Goal: Task Accomplishment & Management: Complete application form

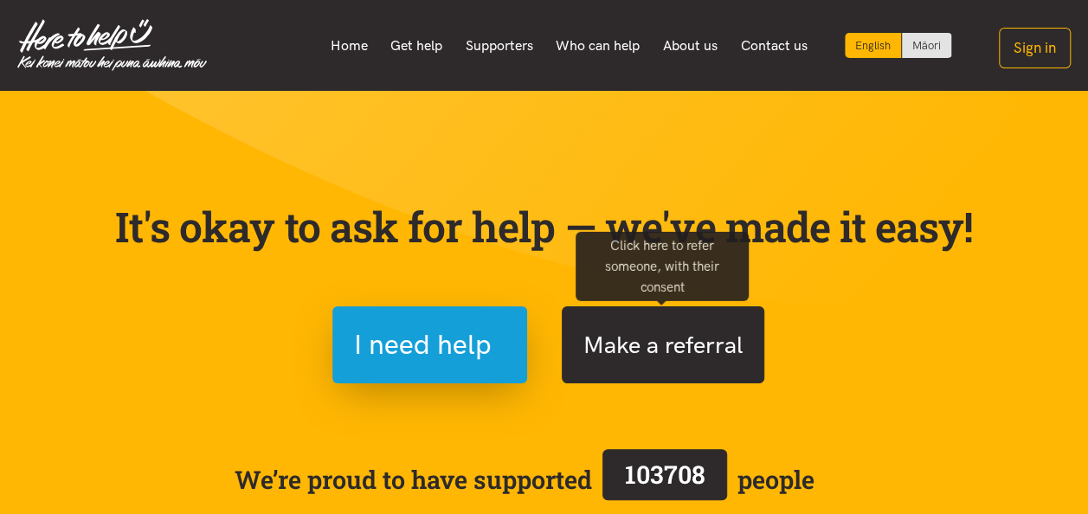
click at [616, 351] on button "Make a referral" at bounding box center [663, 344] width 203 height 77
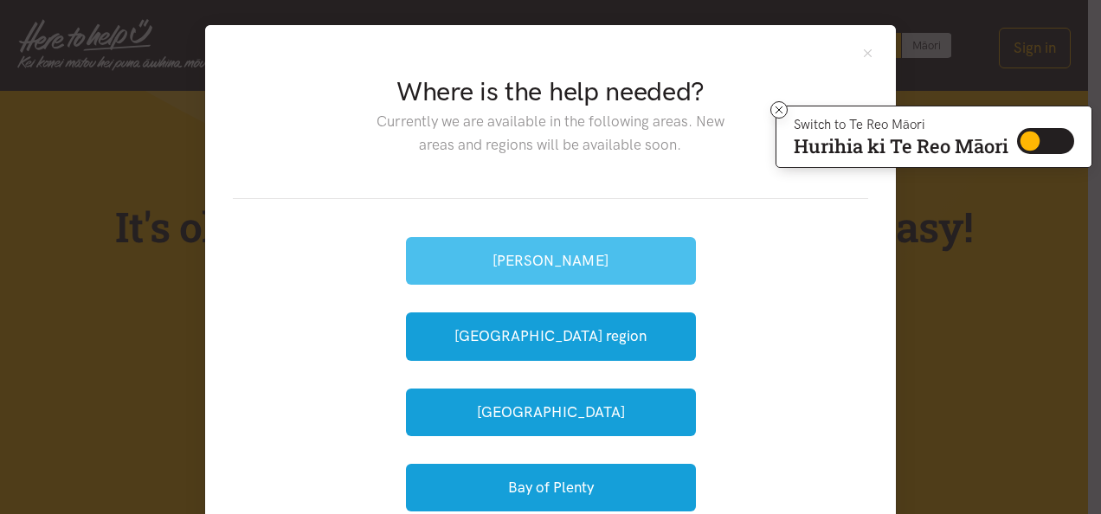
click at [561, 261] on button "[PERSON_NAME]" at bounding box center [551, 261] width 290 height 48
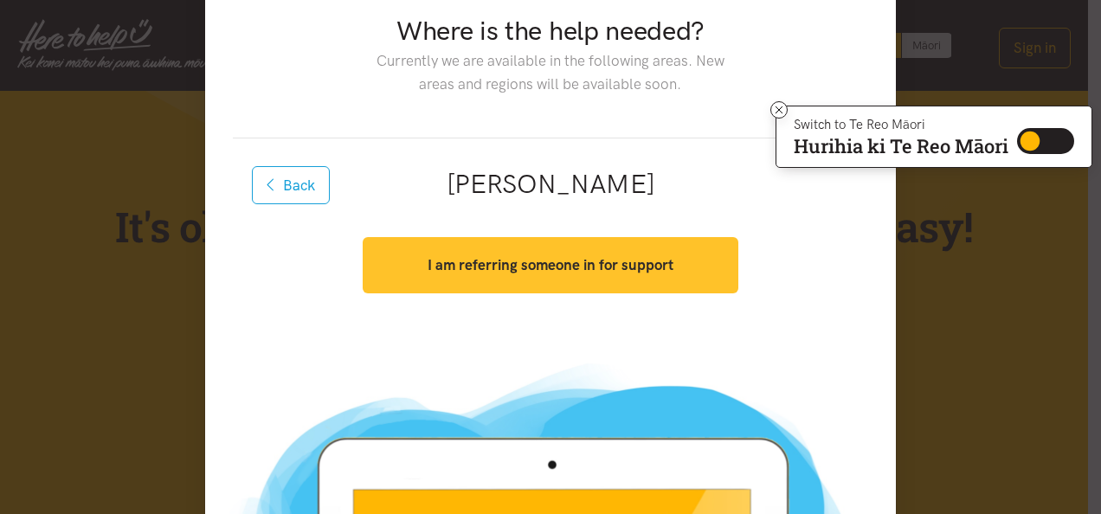
scroll to position [45, 0]
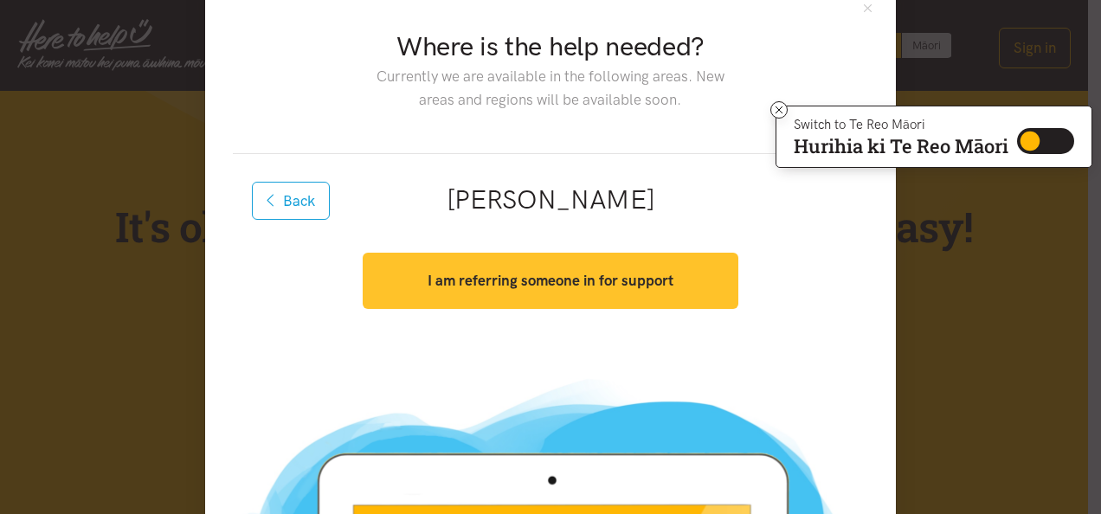
click at [529, 288] on strong "I am referring someone in for support" at bounding box center [551, 280] width 246 height 17
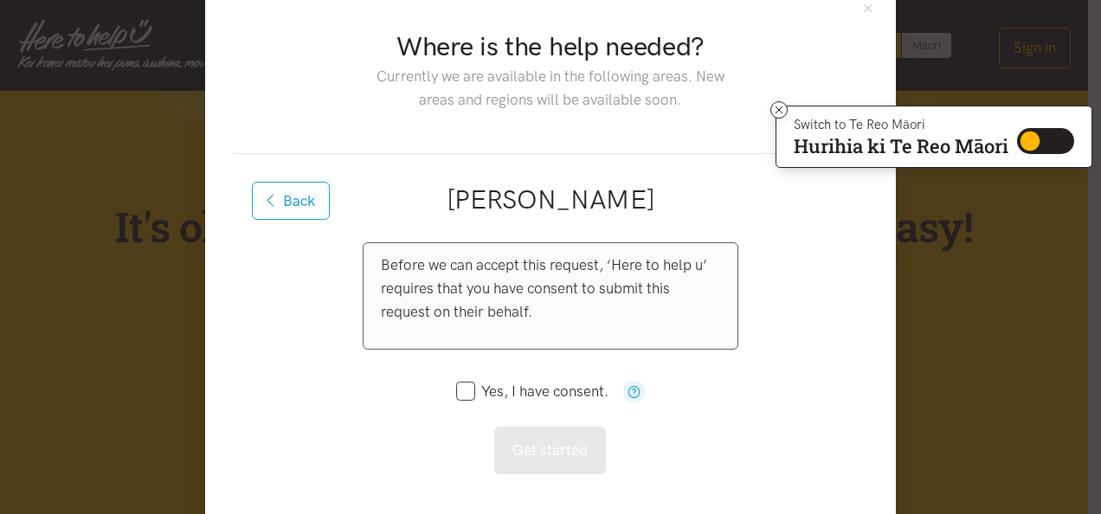
click at [457, 395] on input "Yes, I have consent." at bounding box center [532, 391] width 152 height 15
checkbox input "true"
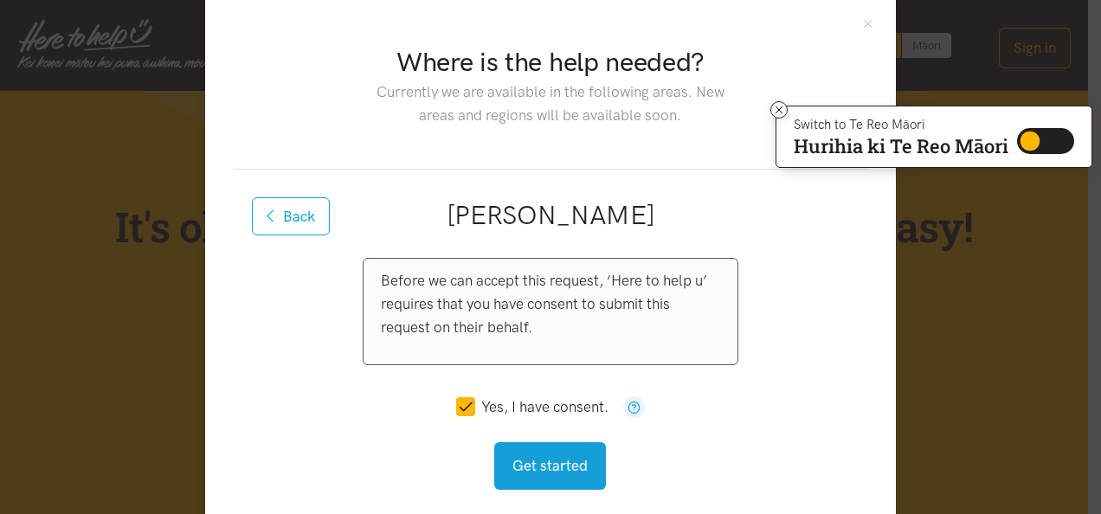
scroll to position [26, 0]
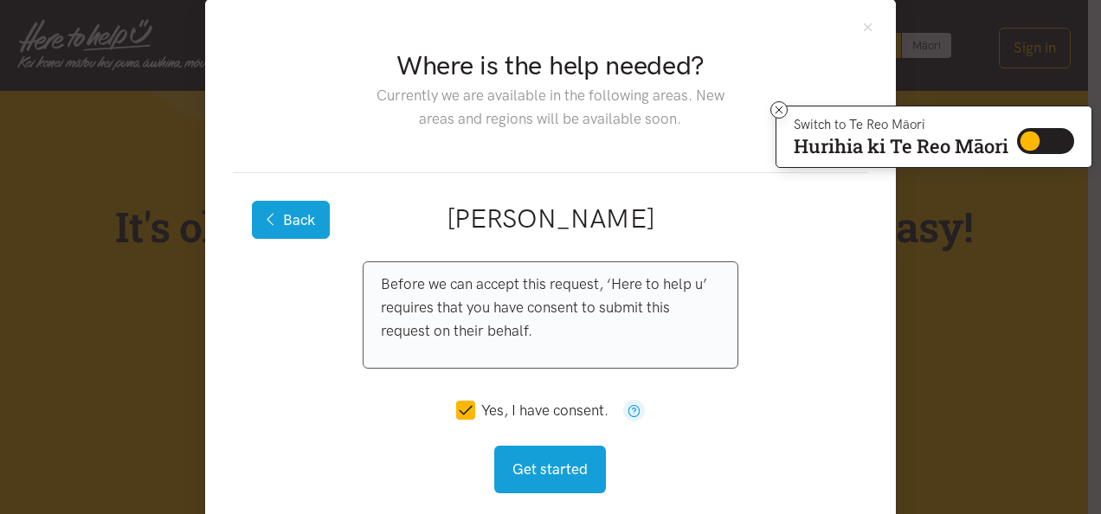
click at [289, 233] on button "Back" at bounding box center [291, 220] width 78 height 38
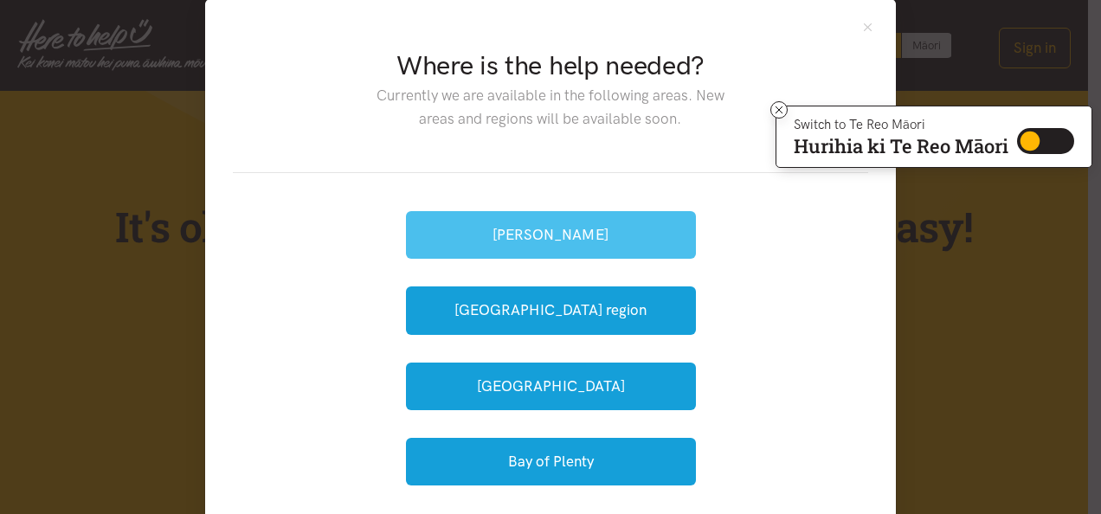
click at [537, 230] on button "[PERSON_NAME]" at bounding box center [551, 235] width 290 height 48
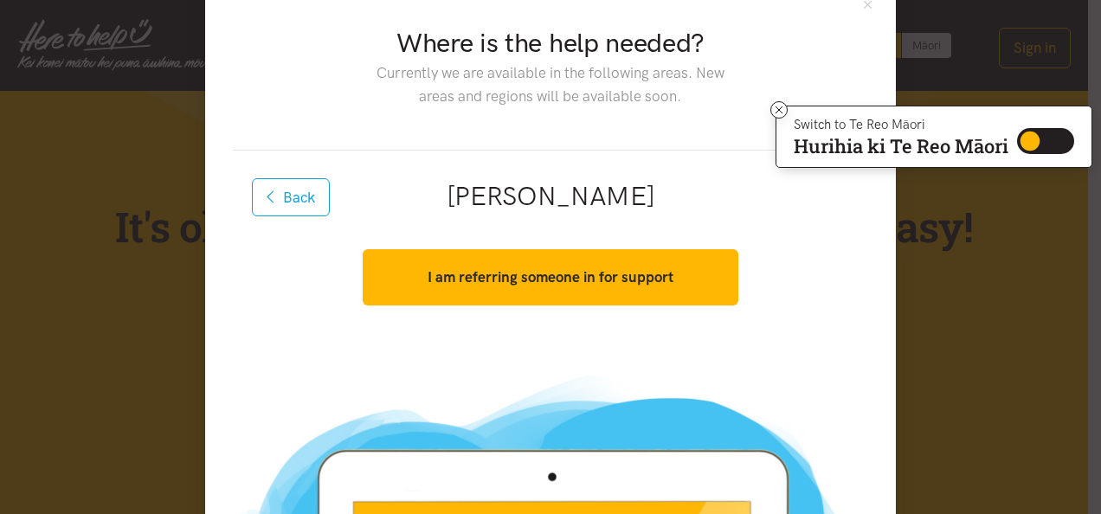
scroll to position [45, 0]
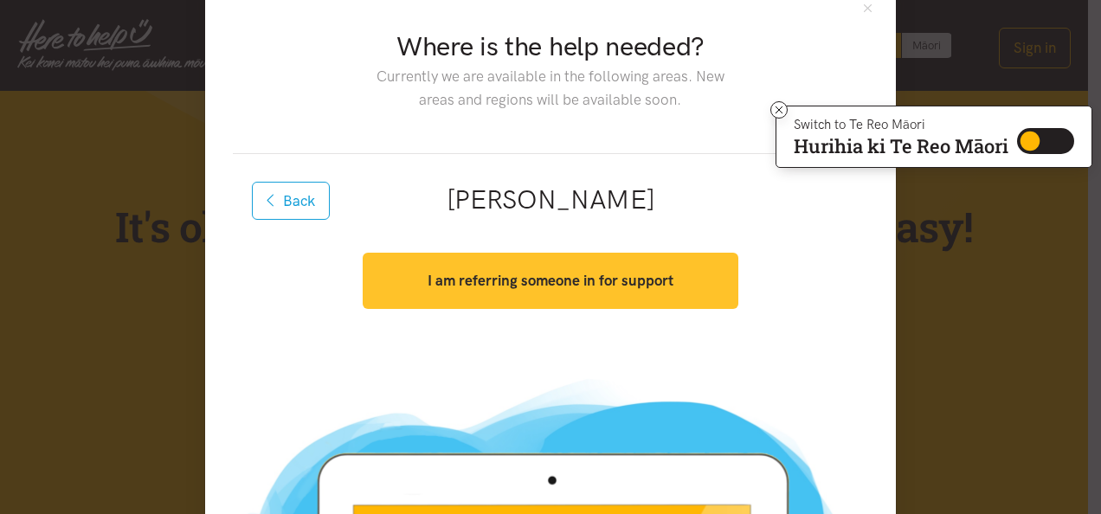
click at [622, 290] on button "I am referring someone in for support" at bounding box center [550, 281] width 375 height 56
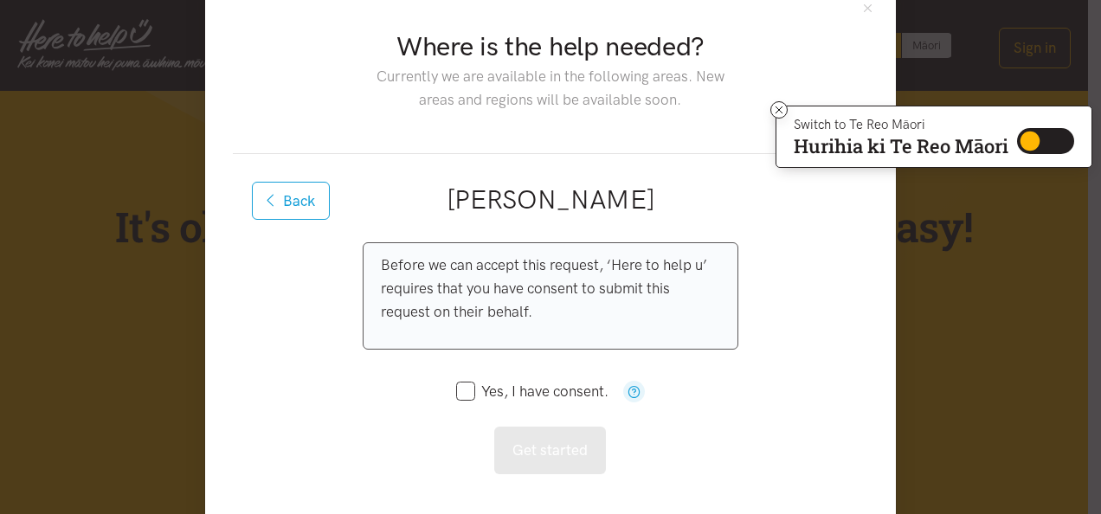
click at [456, 398] on icon at bounding box center [465, 391] width 19 height 19
click at [456, 393] on input "Yes, I have consent." at bounding box center [532, 391] width 152 height 15
checkbox input "true"
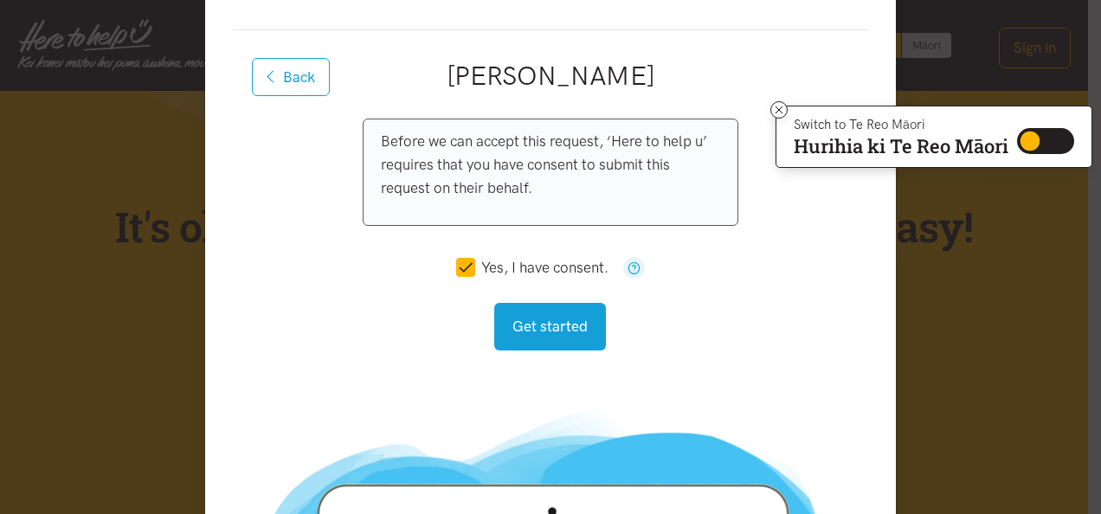
scroll to position [132, 0]
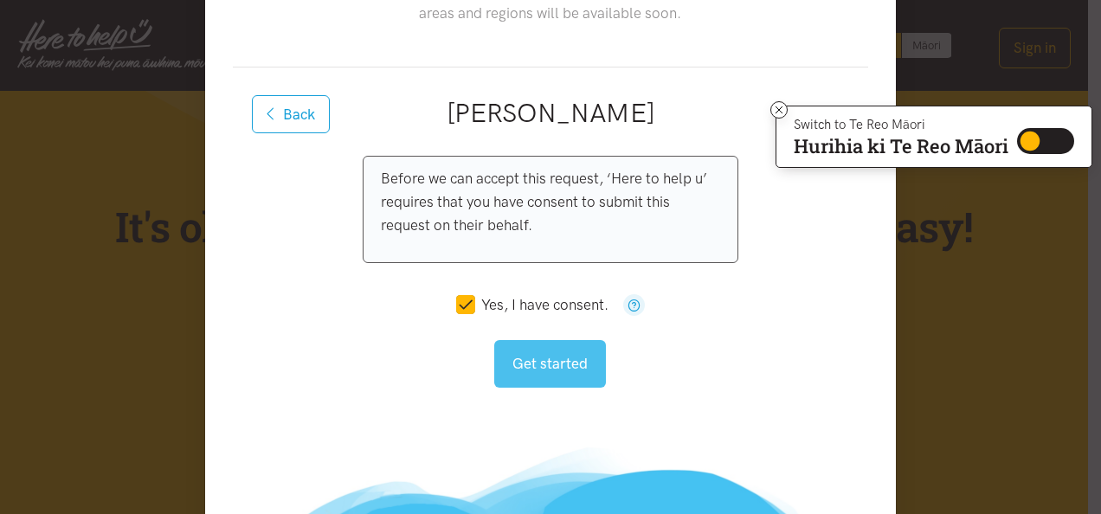
click at [504, 355] on button "Get started" at bounding box center [550, 364] width 112 height 48
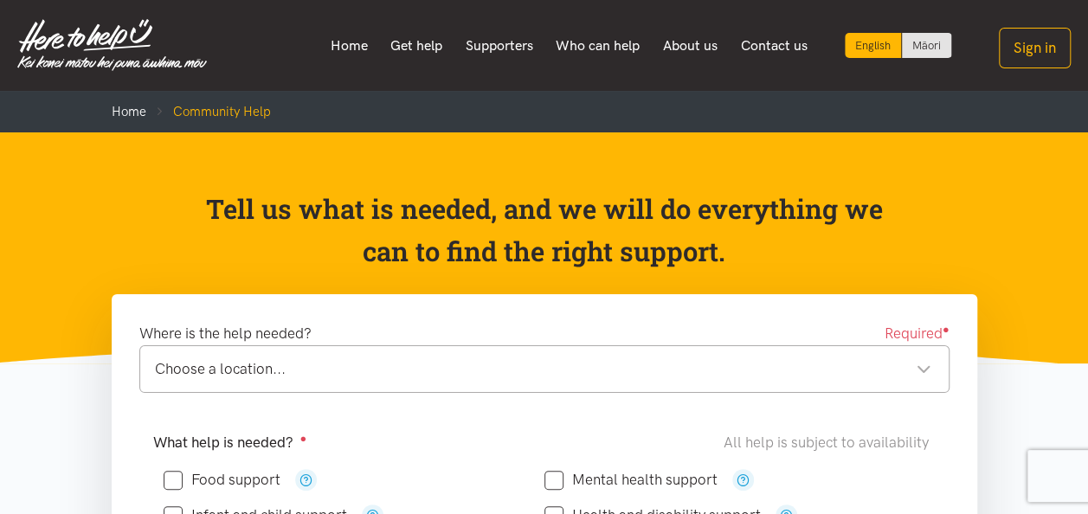
click at [492, 373] on div "Choose a location..." at bounding box center [543, 368] width 776 height 23
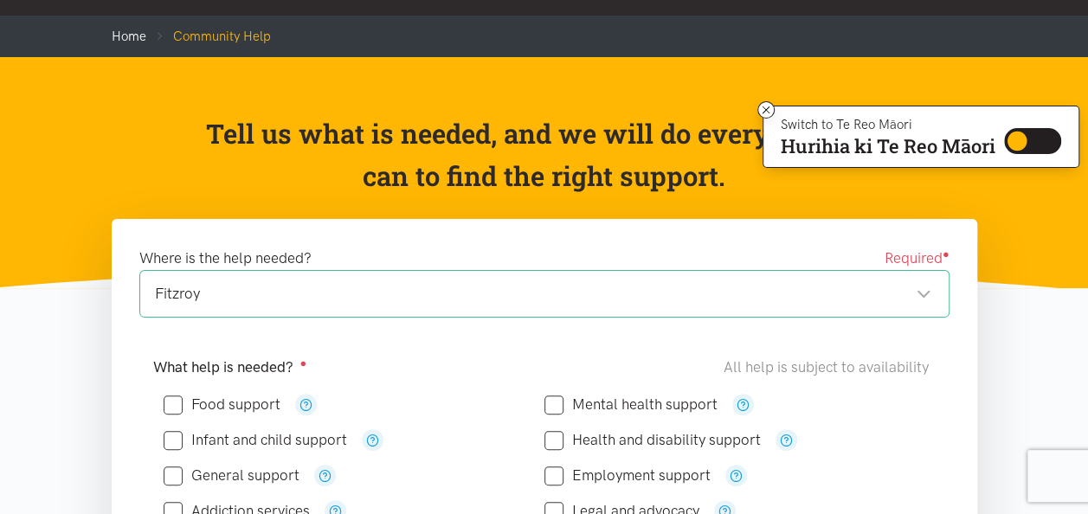
scroll to position [173, 0]
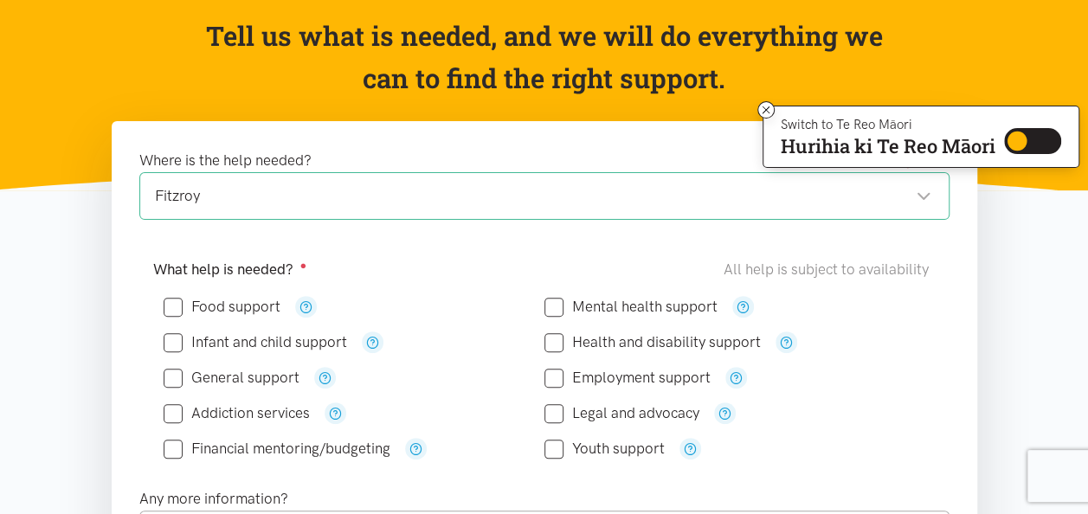
click at [550, 379] on input "Employment support" at bounding box center [627, 377] width 166 height 15
checkbox input "true"
click at [734, 371] on icon "button" at bounding box center [736, 377] width 13 height 13
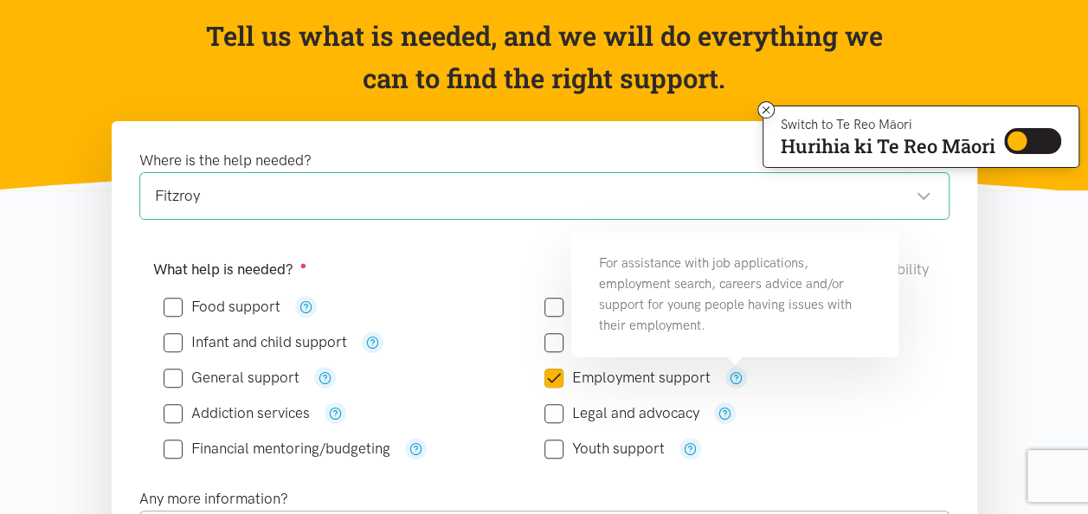
click at [873, 408] on div "Legal and advocacy" at bounding box center [734, 413] width 381 height 22
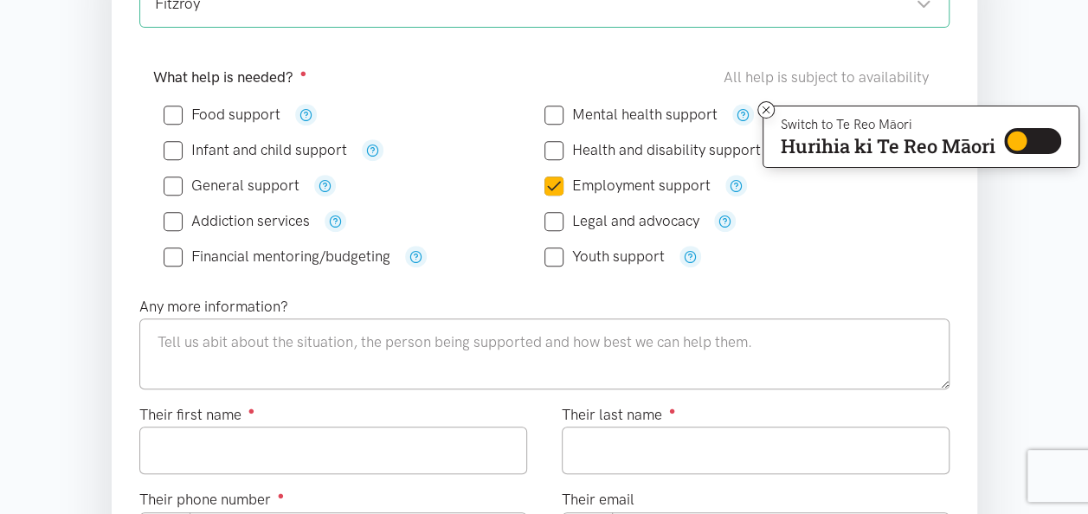
scroll to position [346, 0]
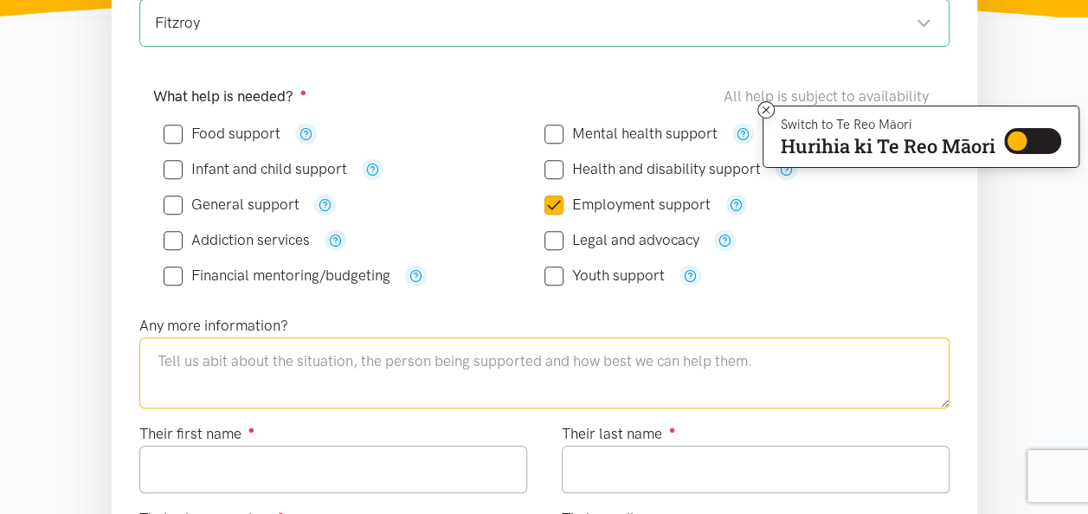
click at [282, 371] on textarea at bounding box center [544, 373] width 810 height 71
paste textarea "I would like to refer the following client to get support with CV making and Em…"
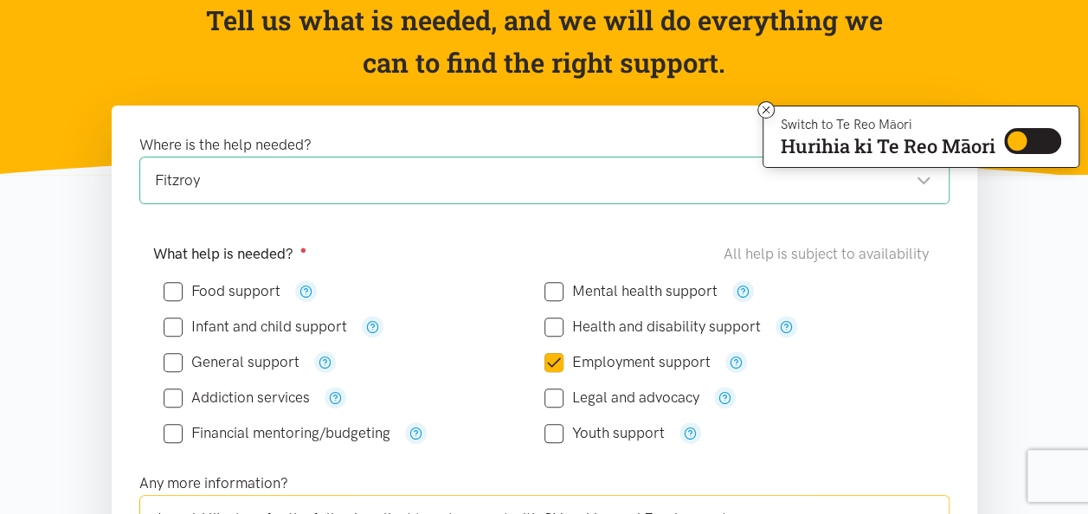
scroll to position [433, 0]
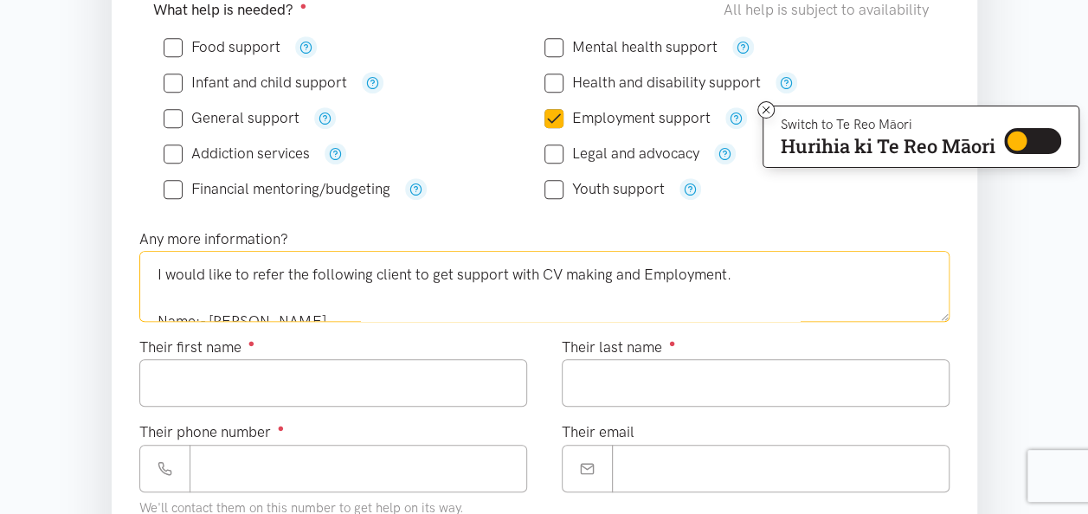
click at [239, 279] on textarea "I would like to refer the following client to get support with CV making and Em…" at bounding box center [544, 286] width 810 height 71
drag, startPoint x: 375, startPoint y: 267, endPoint x: 286, endPoint y: 270, distance: 89.2
click at [286, 270] on textarea "I would like to refer the following client to get support with CV making and Em…" at bounding box center [544, 286] width 810 height 71
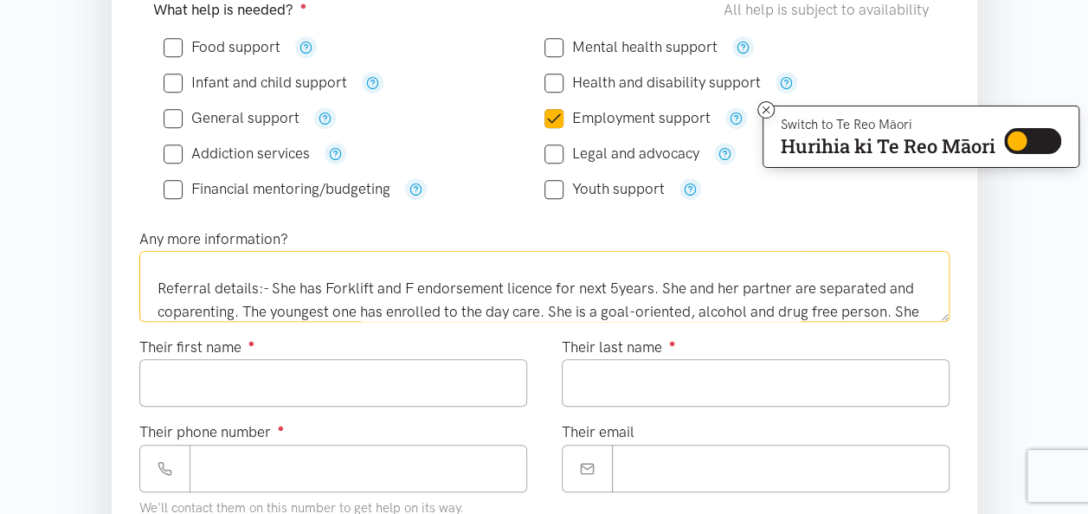
scroll to position [166, 0]
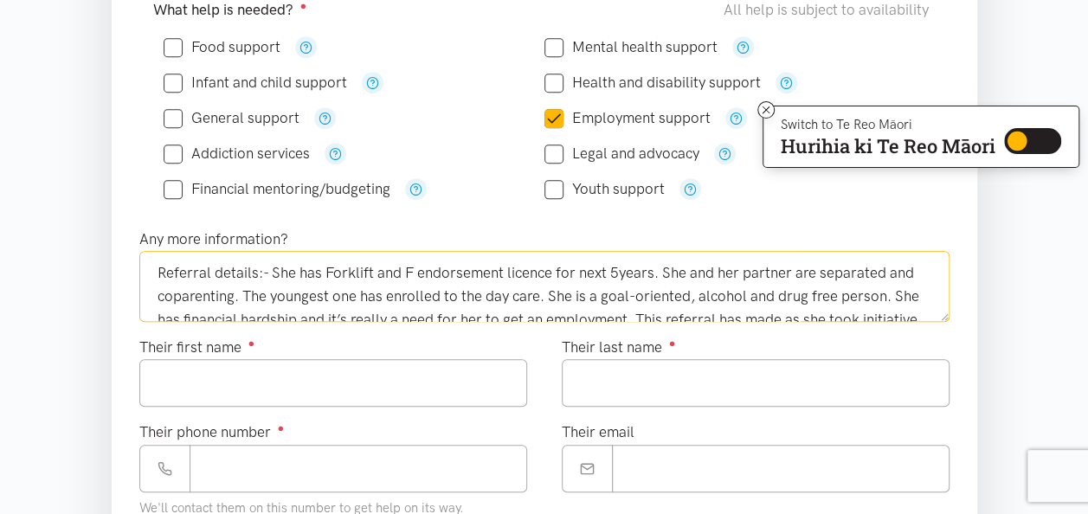
drag, startPoint x: 274, startPoint y: 263, endPoint x: 144, endPoint y: 261, distance: 130.7
click at [144, 261] on textarea "I would like to refer one of my clients to get support with CV making and Emplo…" at bounding box center [544, 286] width 810 height 71
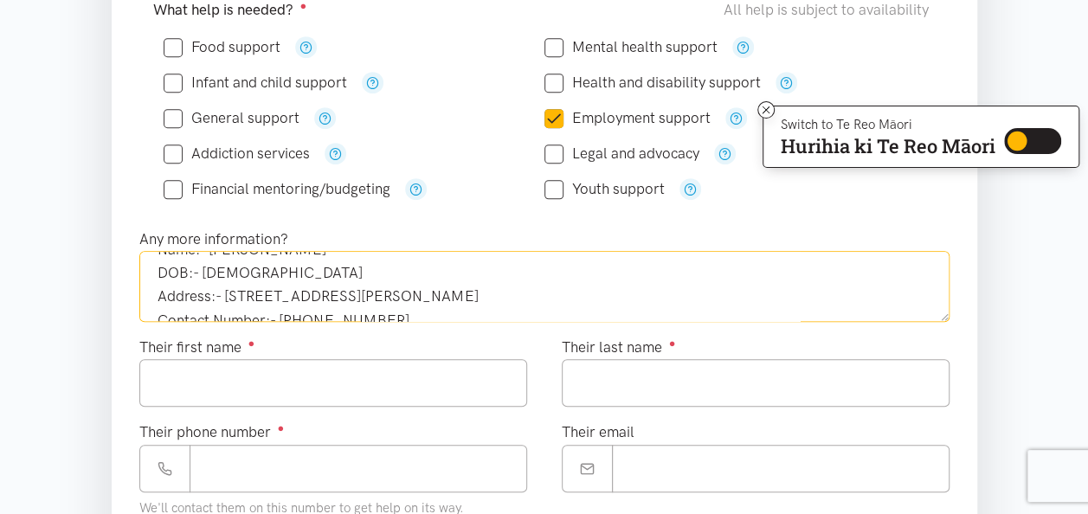
scroll to position [0, 0]
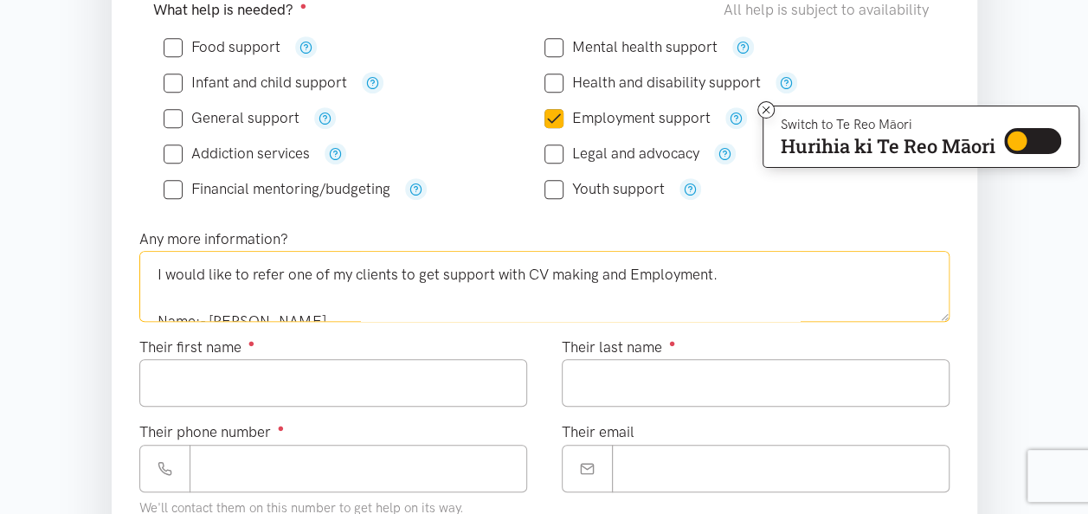
drag, startPoint x: 398, startPoint y: 270, endPoint x: 352, endPoint y: 272, distance: 45.9
click at [352, 272] on textarea "I would like to refer one of my clients to get support with CV making and Emplo…" at bounding box center [544, 286] width 810 height 71
click at [402, 293] on textarea "I would like to refer one of my clients to get support with CV making and Emplo…" at bounding box center [544, 286] width 810 height 71
drag, startPoint x: 400, startPoint y: 267, endPoint x: 332, endPoint y: 272, distance: 68.5
click at [332, 272] on textarea "I would like to refer one of my clients to get support with CV making and Emplo…" at bounding box center [544, 286] width 810 height 71
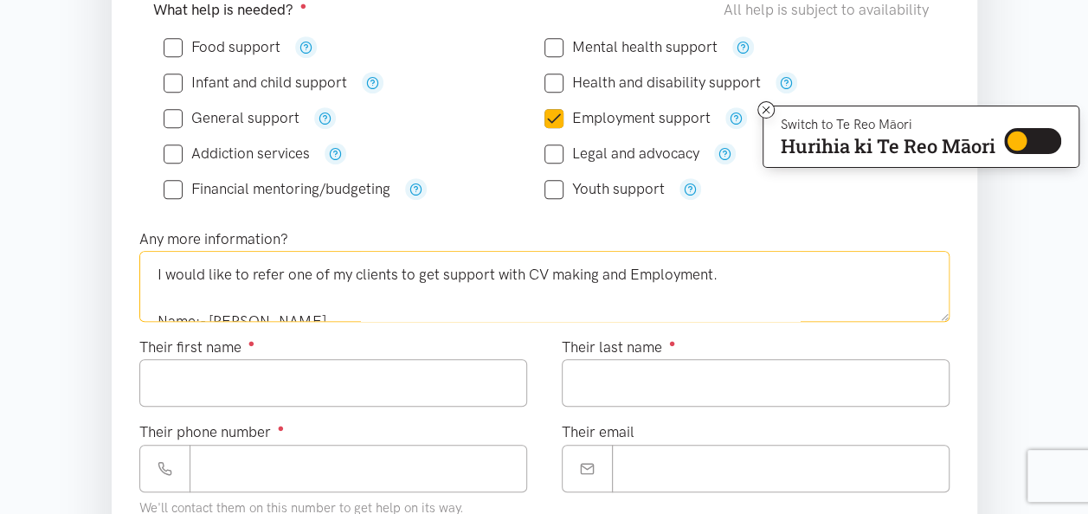
click at [364, 309] on textarea "I would like to refer one of my clients to get support with CV making and Emplo…" at bounding box center [544, 286] width 810 height 71
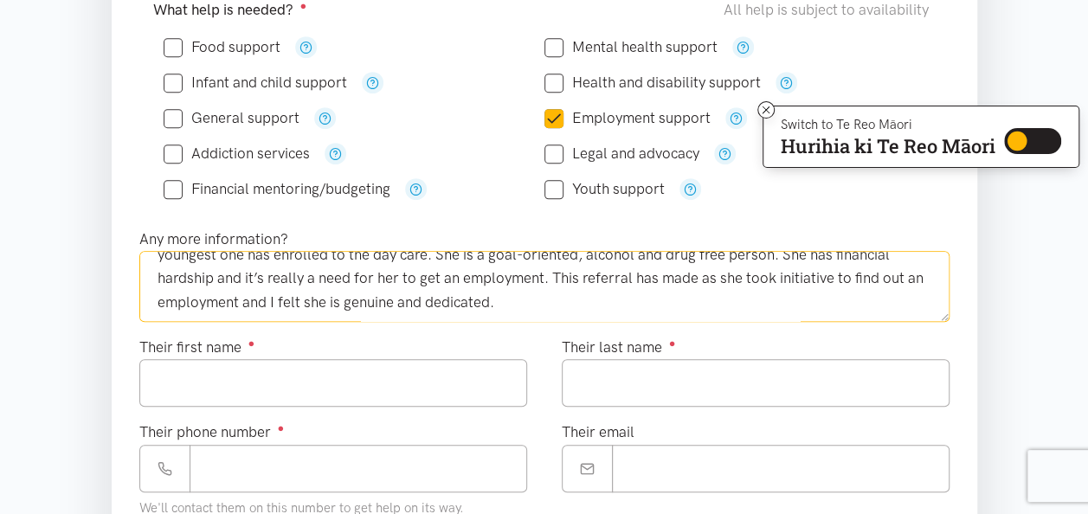
scroll to position [235, 0]
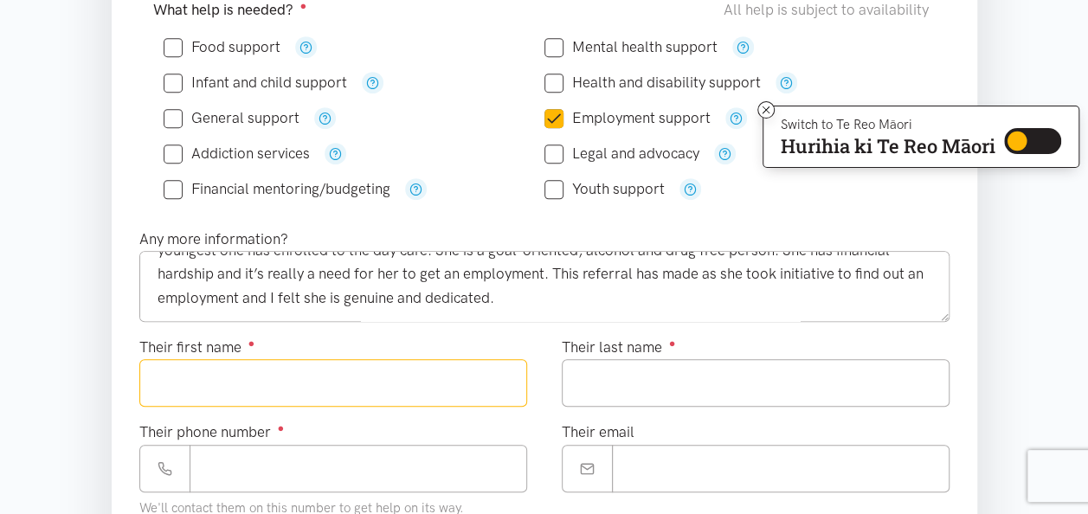
click at [287, 364] on input "Their first name ●" at bounding box center [333, 383] width 388 height 48
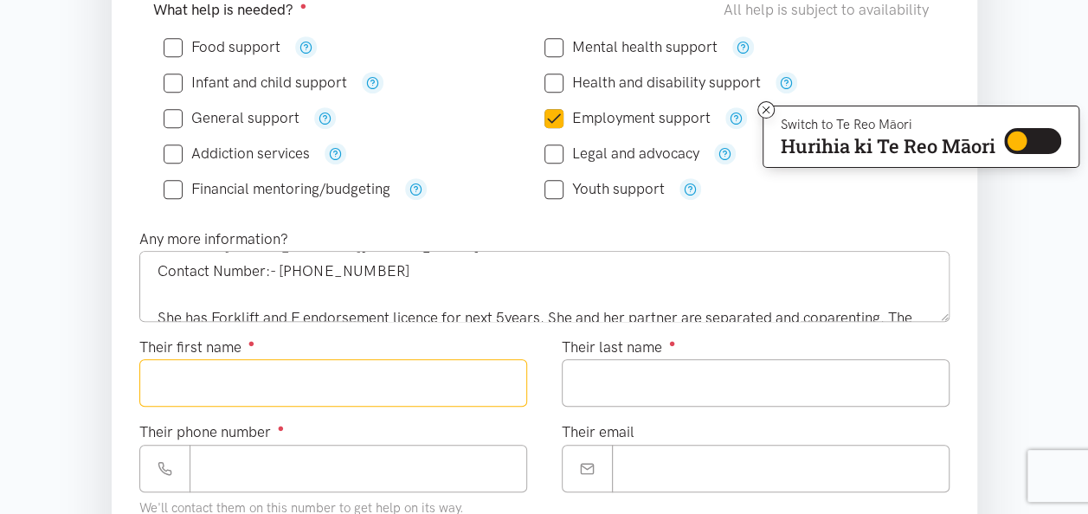
scroll to position [62, 0]
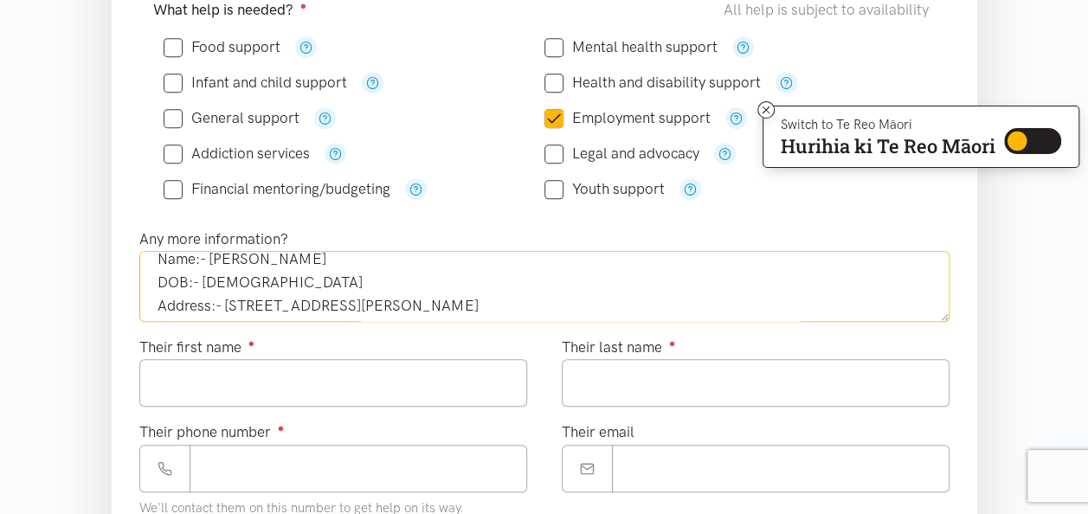
click at [565, 281] on textarea "I would like to refer one of my clients to get support with CV making and Emplo…" at bounding box center [544, 286] width 810 height 71
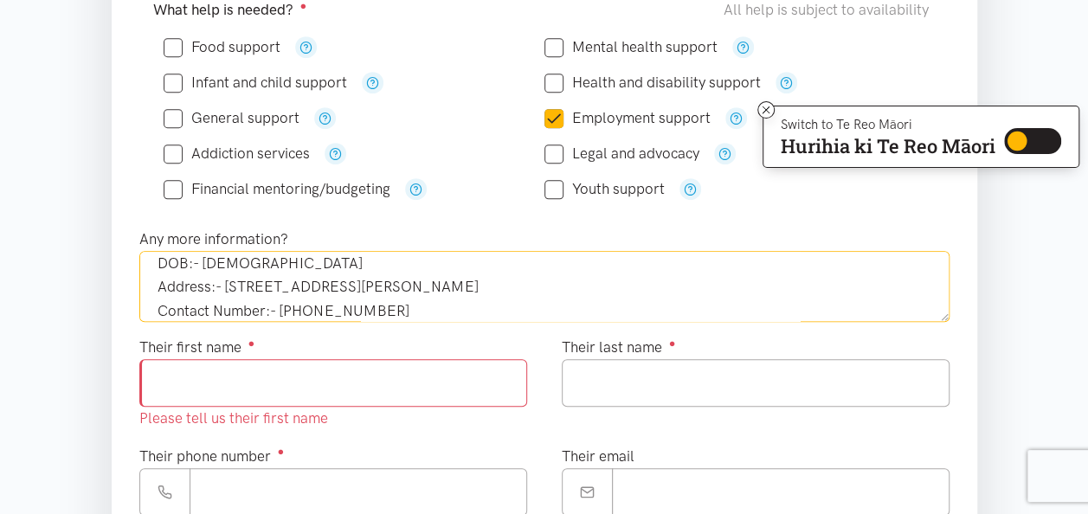
scroll to position [235, 0]
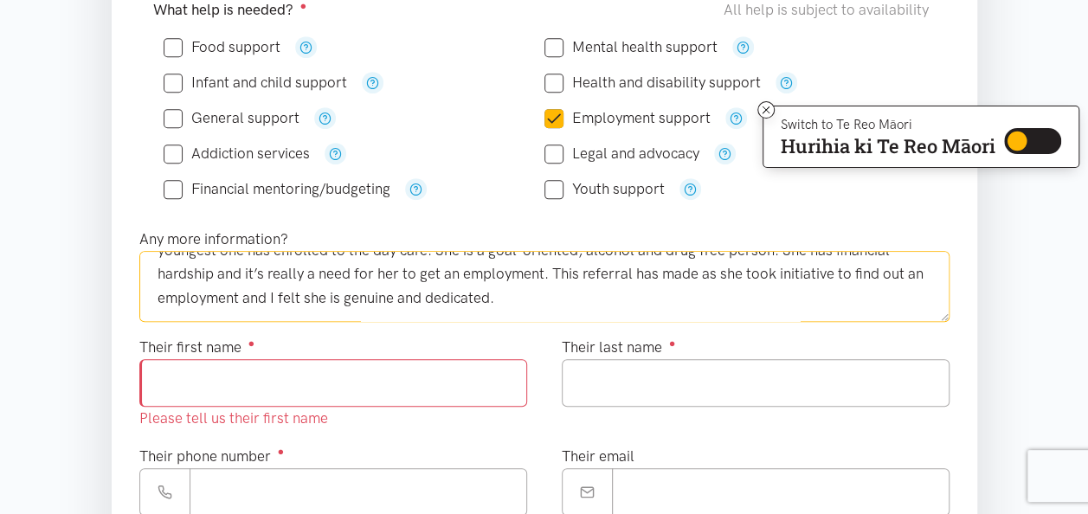
drag, startPoint x: 311, startPoint y: 267, endPoint x: 225, endPoint y: 267, distance: 85.7
click at [225, 267] on textarea "I would like to refer one of my clients to get support with CV making and Emplo…" at bounding box center [544, 286] width 810 height 71
click at [319, 307] on textarea "I would like to refer one of my clients to get support with CV making and Emplo…" at bounding box center [544, 286] width 810 height 71
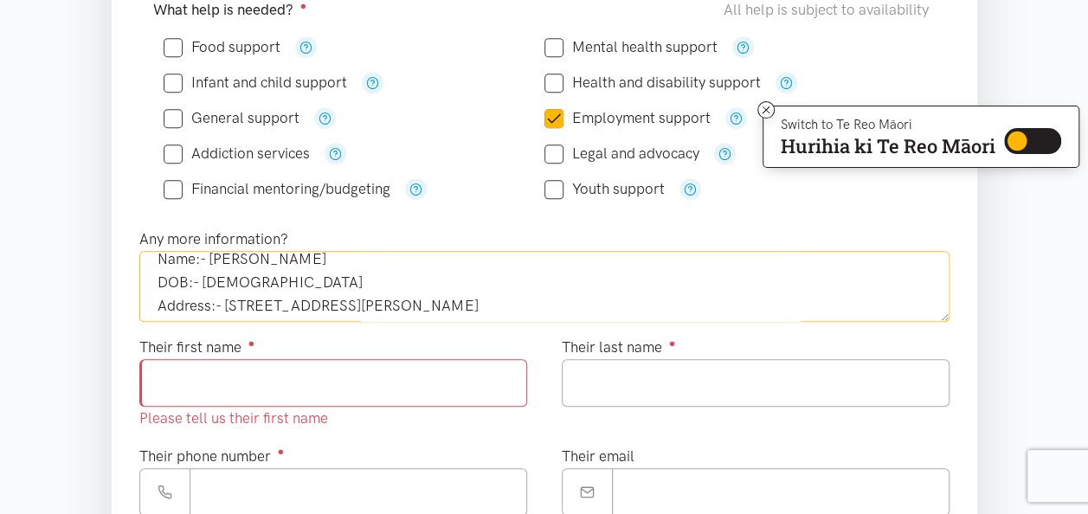
scroll to position [54, 0]
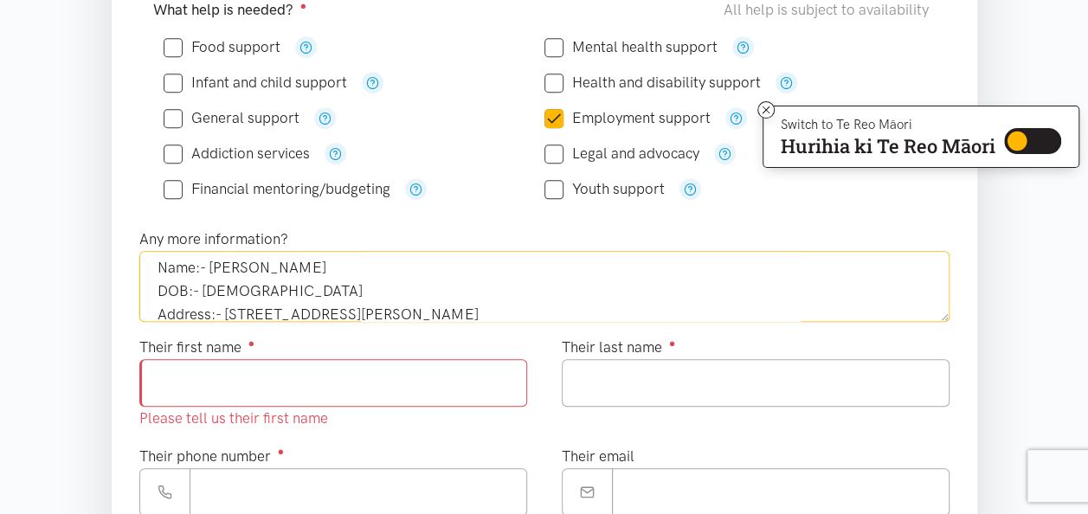
drag, startPoint x: 304, startPoint y: 256, endPoint x: 211, endPoint y: 261, distance: 92.7
click at [211, 261] on textarea "I would like to refer one of my clients to get support with CV making and Emplo…" at bounding box center [544, 286] width 810 height 71
type textarea "I would like to refer one of my clients to get support with CV making and Emplo…"
click at [258, 372] on input "Their first name ●" at bounding box center [333, 383] width 388 height 48
paste input "**********"
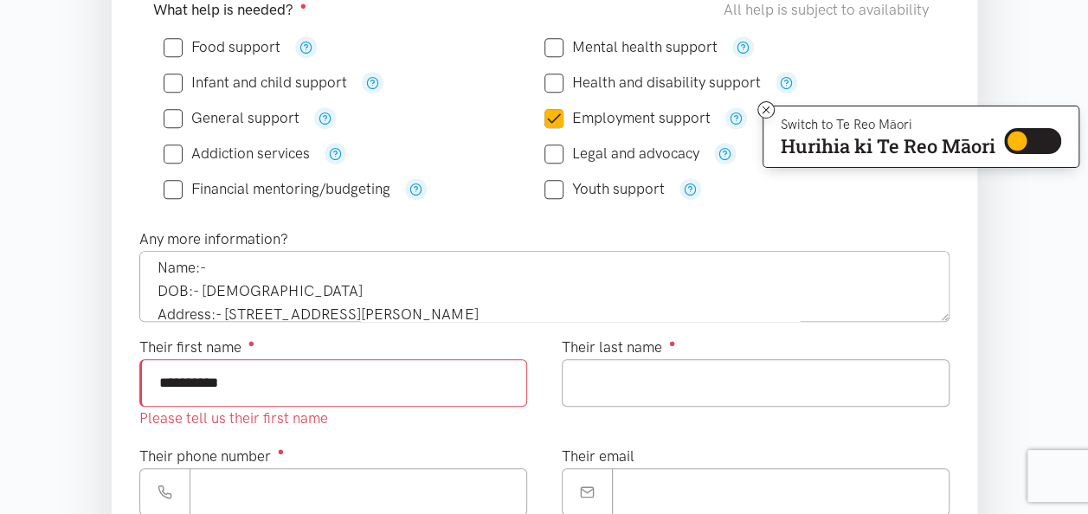
drag, startPoint x: 261, startPoint y: 372, endPoint x: 199, endPoint y: 379, distance: 62.7
click at [199, 379] on input "**********" at bounding box center [333, 383] width 388 height 48
type input "*****"
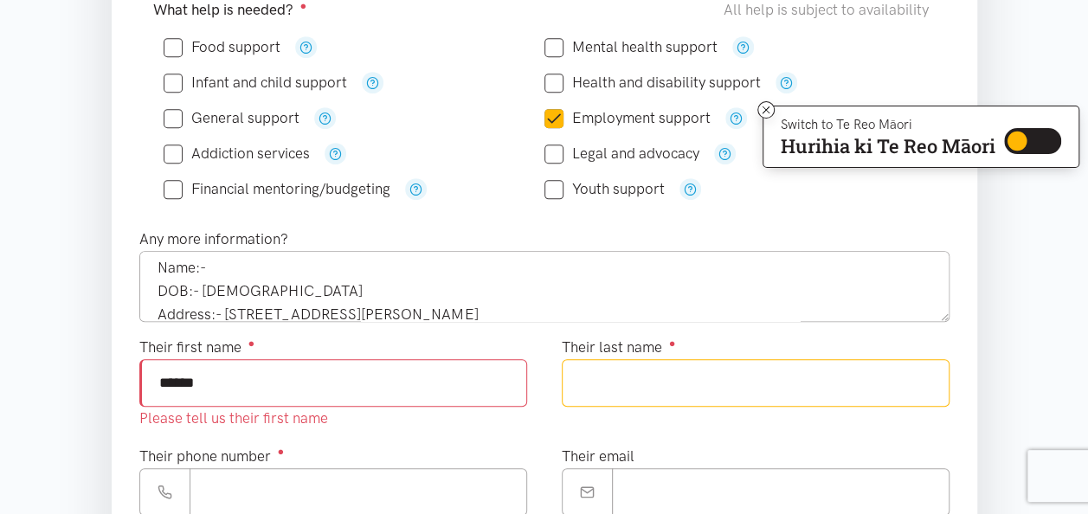
click at [620, 375] on input "Their last name ●" at bounding box center [756, 383] width 388 height 48
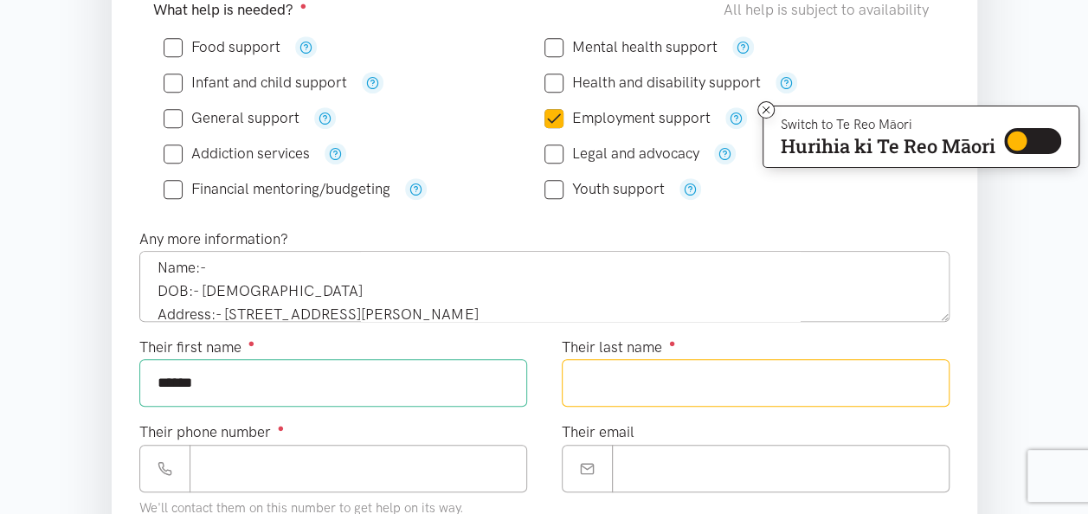
paste input "****"
type input "****"
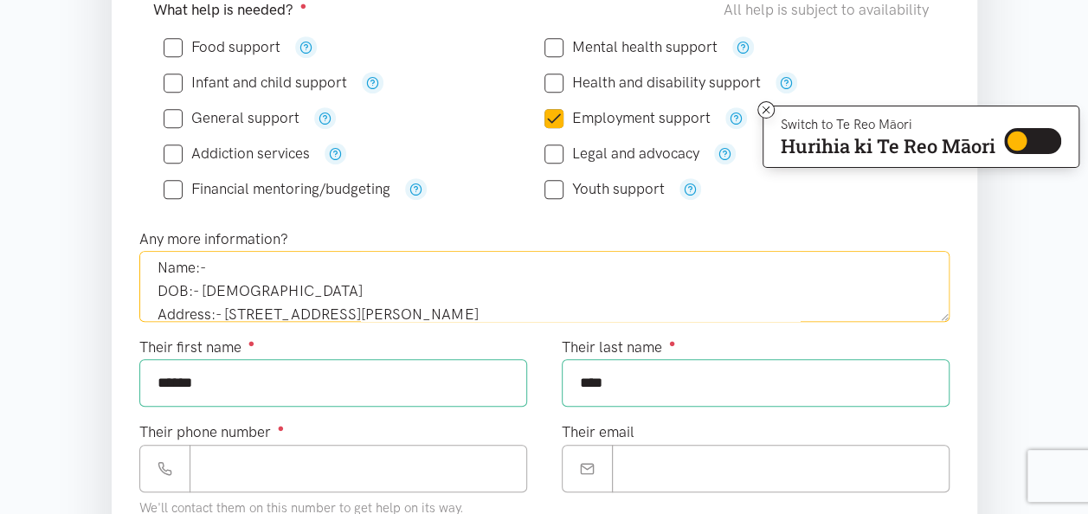
drag, startPoint x: 287, startPoint y: 286, endPoint x: 201, endPoint y: 285, distance: 86.6
click at [201, 285] on textarea "I would like to refer one of my clients to get support with CV making and Emplo…" at bounding box center [544, 286] width 810 height 71
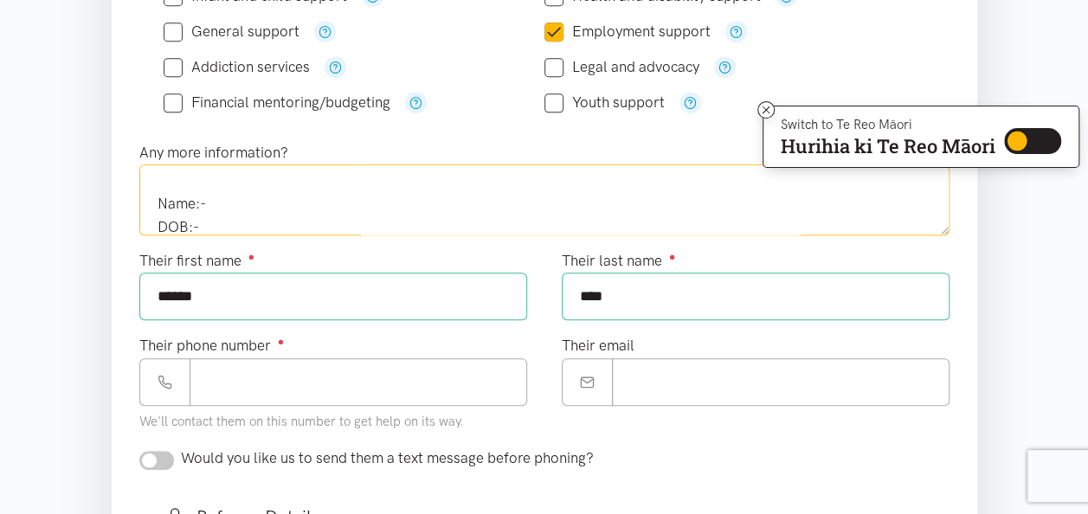
scroll to position [24, 0]
drag, startPoint x: 379, startPoint y: 168, endPoint x: 325, endPoint y: 205, distance: 66.0
click at [325, 205] on textarea "I would like to refer one of my clients to get support with CV making and Emplo…" at bounding box center [544, 199] width 810 height 71
click at [324, 206] on textarea "I would like to refer one of my clients to get support with CV making and Emplo…" at bounding box center [544, 199] width 810 height 71
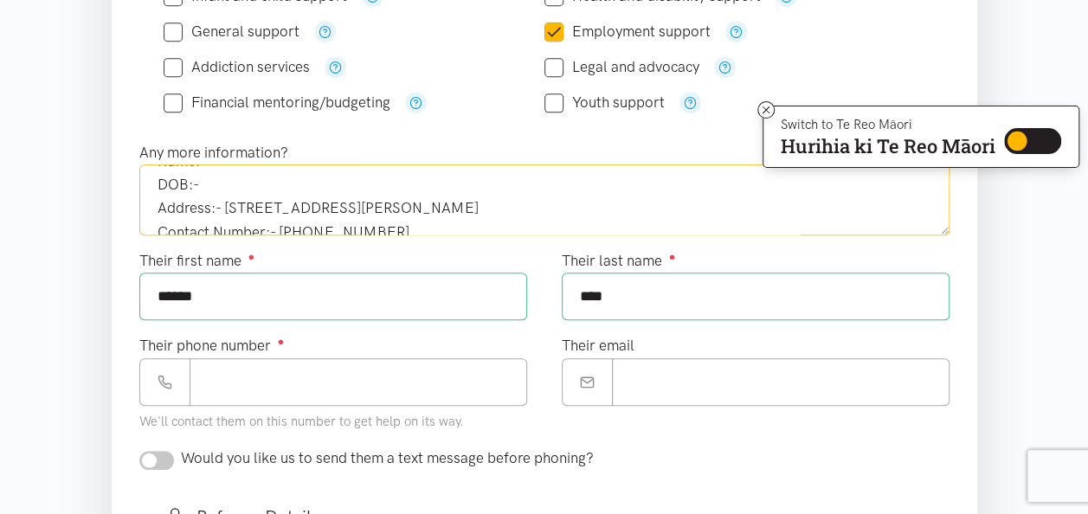
scroll to position [111, 0]
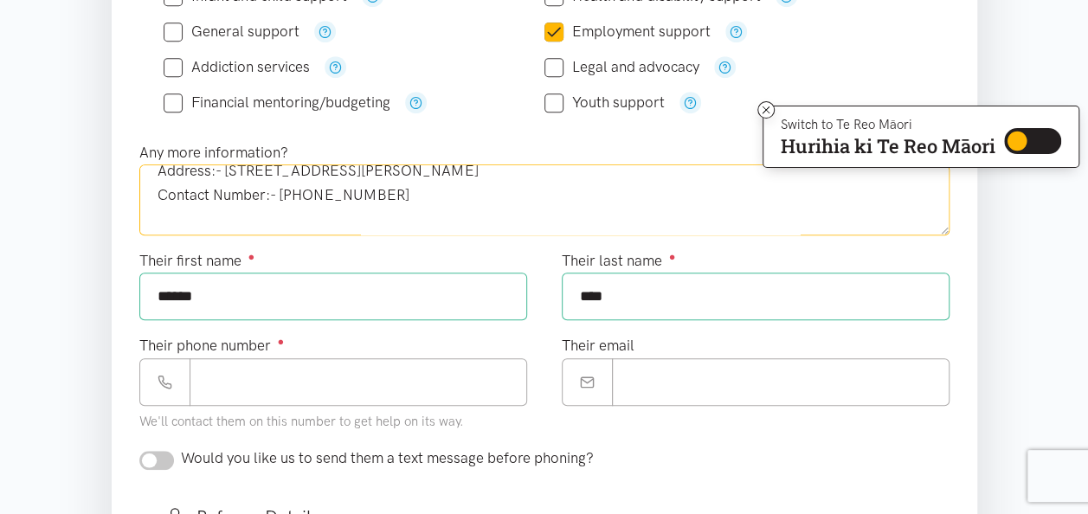
drag, startPoint x: 376, startPoint y: 190, endPoint x: 280, endPoint y: 194, distance: 95.3
click at [280, 194] on textarea "I would like to refer one of my clients to get support with CV making and Emplo…" at bounding box center [544, 199] width 810 height 71
type textarea "I would like to refer one of my clients to get support with CV making and Emplo…"
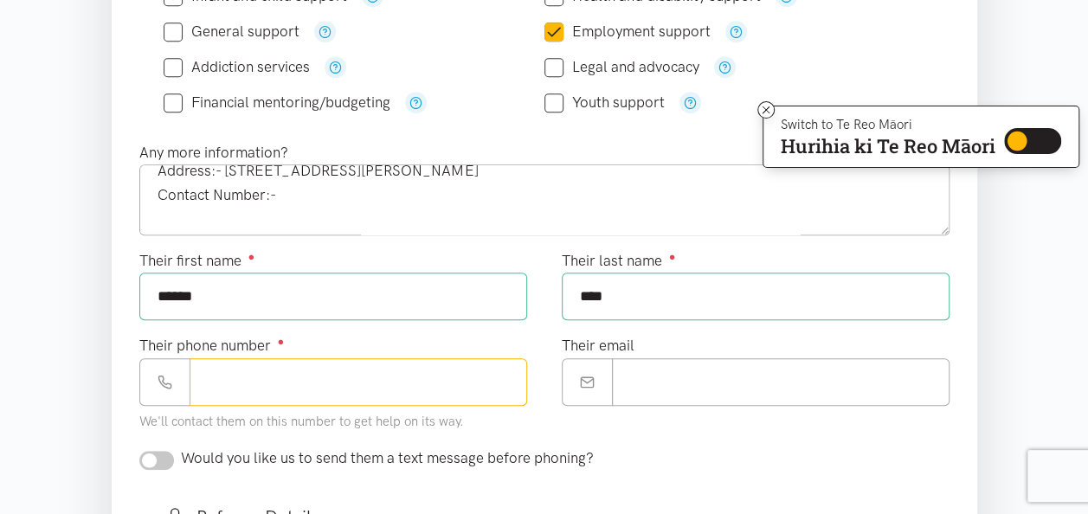
click at [241, 370] on input "Their phone number ●" at bounding box center [359, 382] width 338 height 48
paste input "**********"
type input "**********"
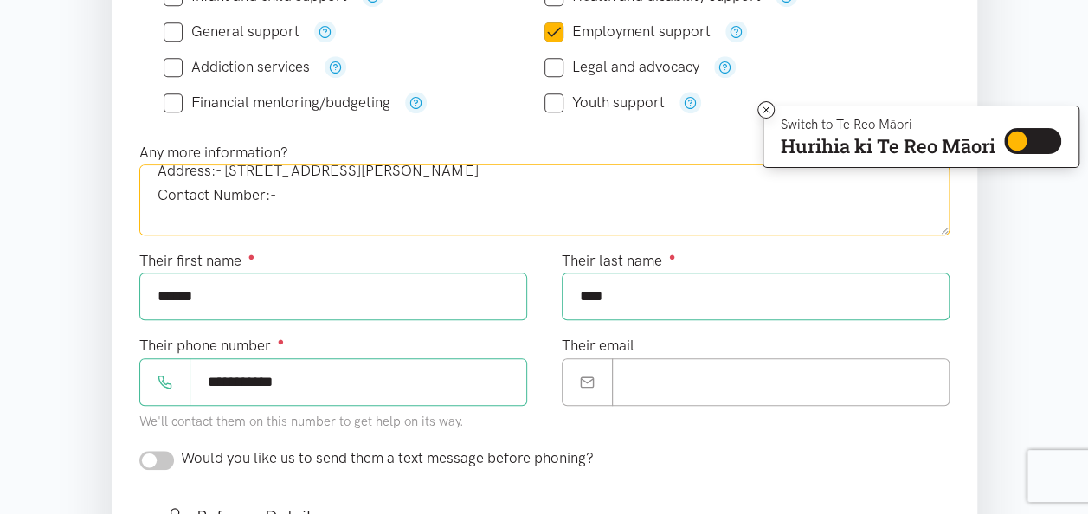
drag, startPoint x: 328, startPoint y: 195, endPoint x: 163, endPoint y: 176, distance: 166.4
click at [163, 176] on textarea "I would like to refer one of my clients to get support with CV making and Emplo…" at bounding box center [544, 199] width 810 height 71
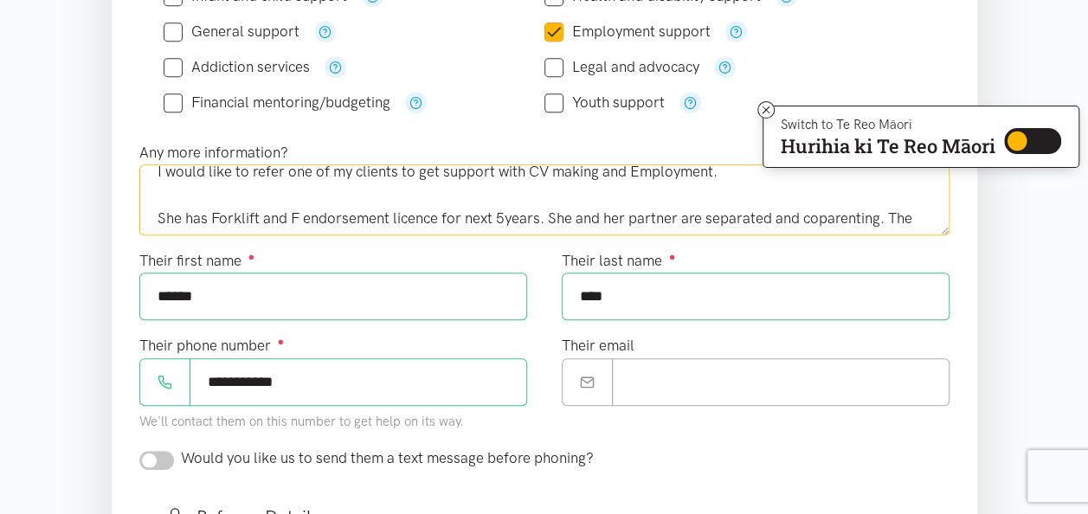
scroll to position [0, 0]
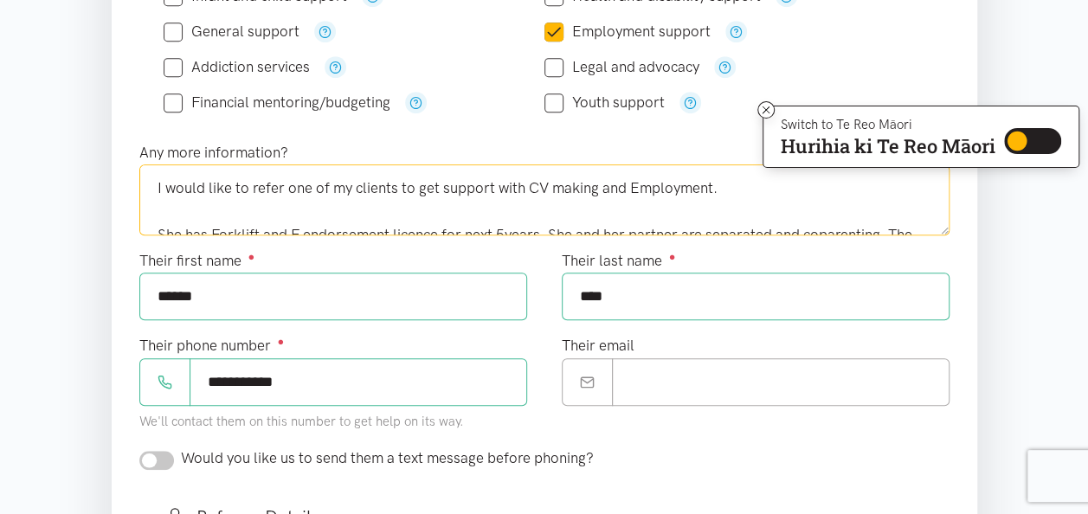
click at [158, 226] on textarea "I would like to refer one of my clients to get support with CV making and Emplo…" at bounding box center [544, 199] width 810 height 71
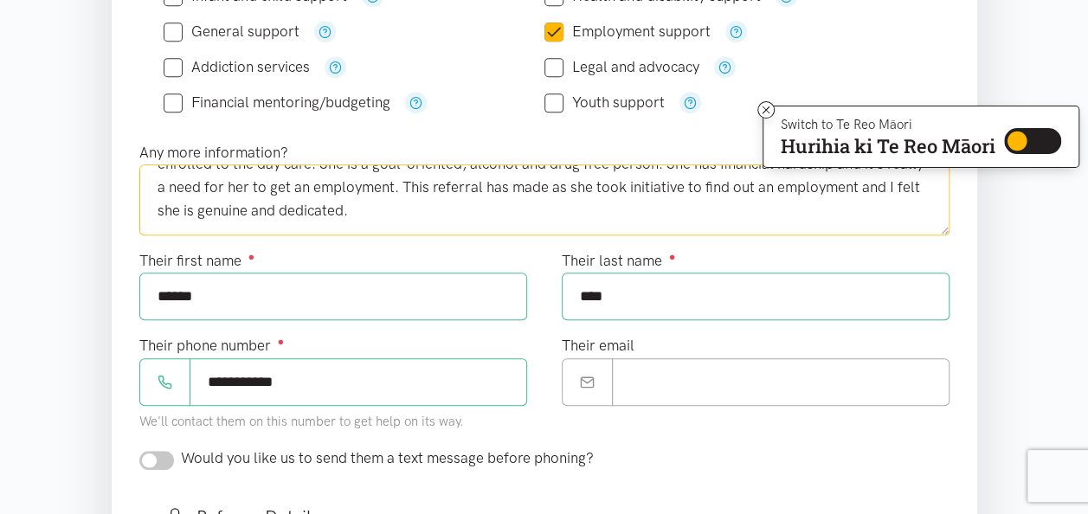
scroll to position [692, 0]
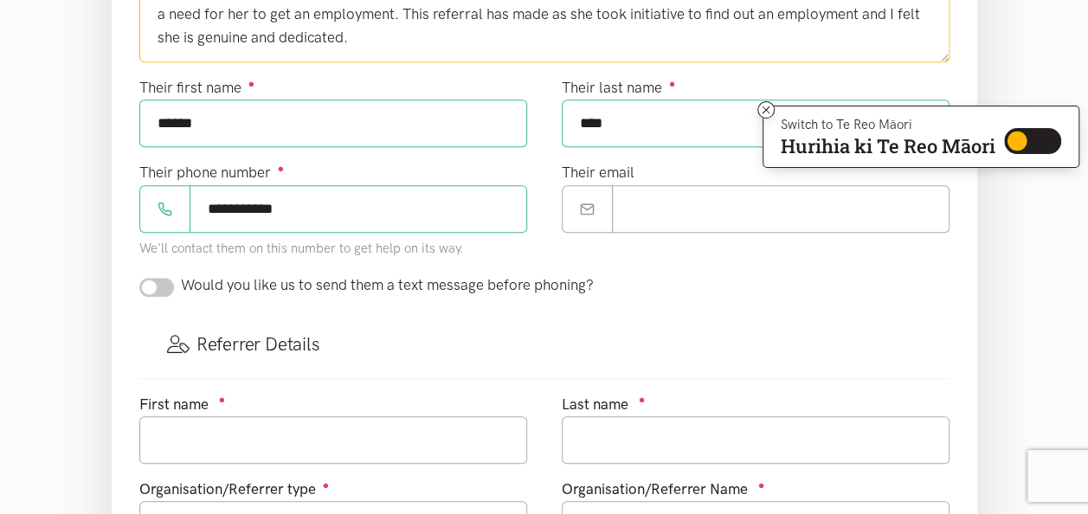
type textarea "I would like to refer one of my clients to get support with CV making and Emplo…"
click at [161, 279] on input "checkbox" at bounding box center [156, 287] width 35 height 19
checkbox input "true"
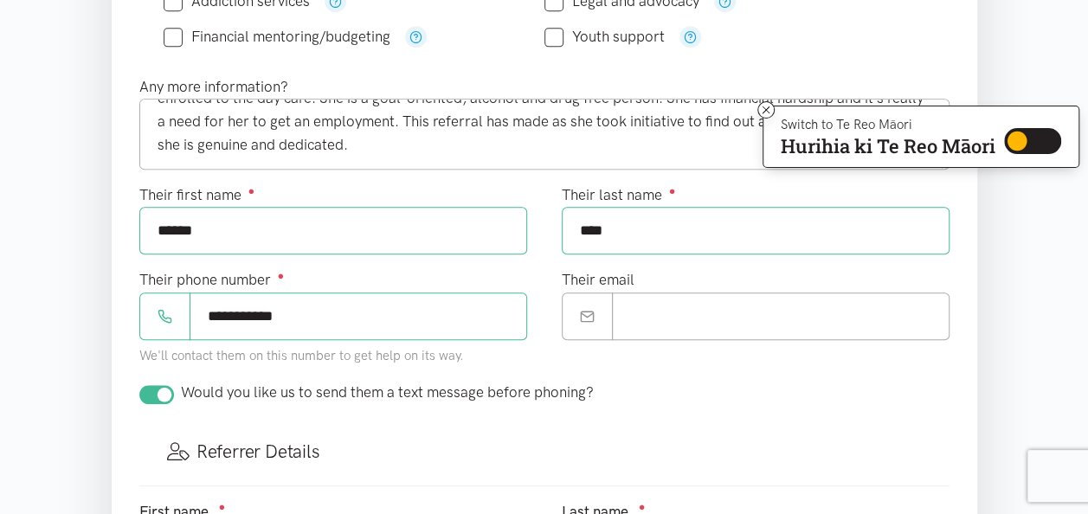
scroll to position [779, 0]
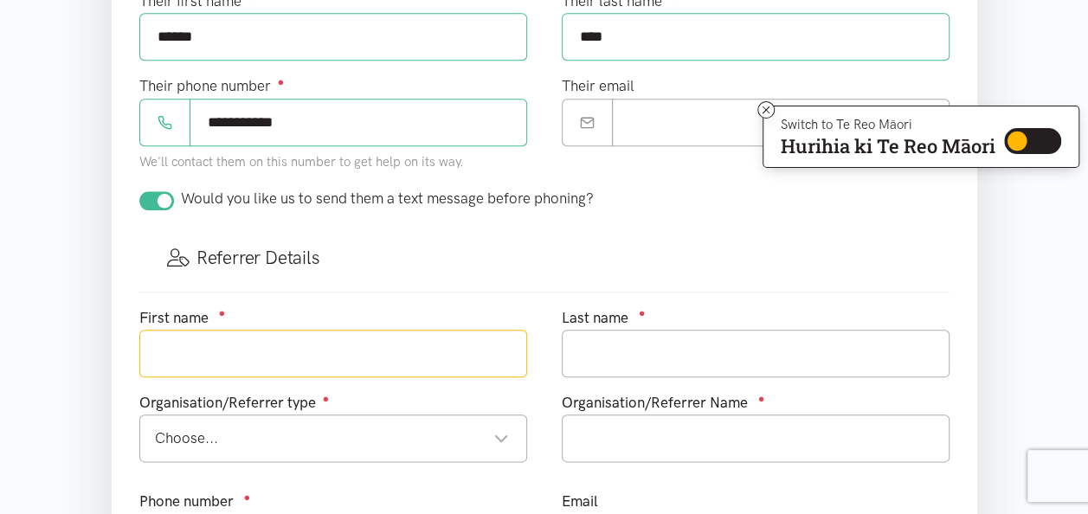
click at [299, 359] on input "text" at bounding box center [333, 354] width 388 height 48
type input "Reshma"
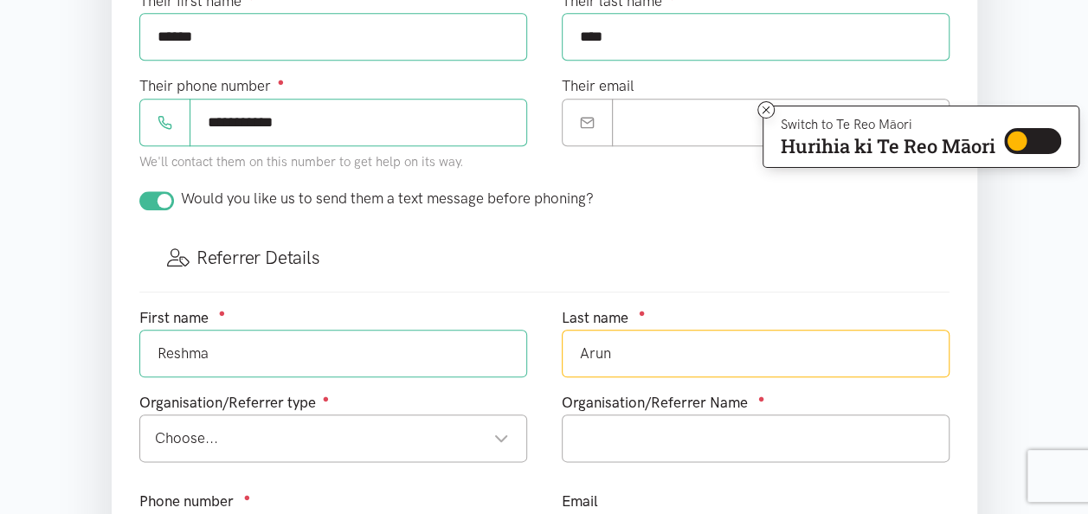
type input "Arun"
click at [284, 427] on div "Choose..." at bounding box center [332, 438] width 354 height 23
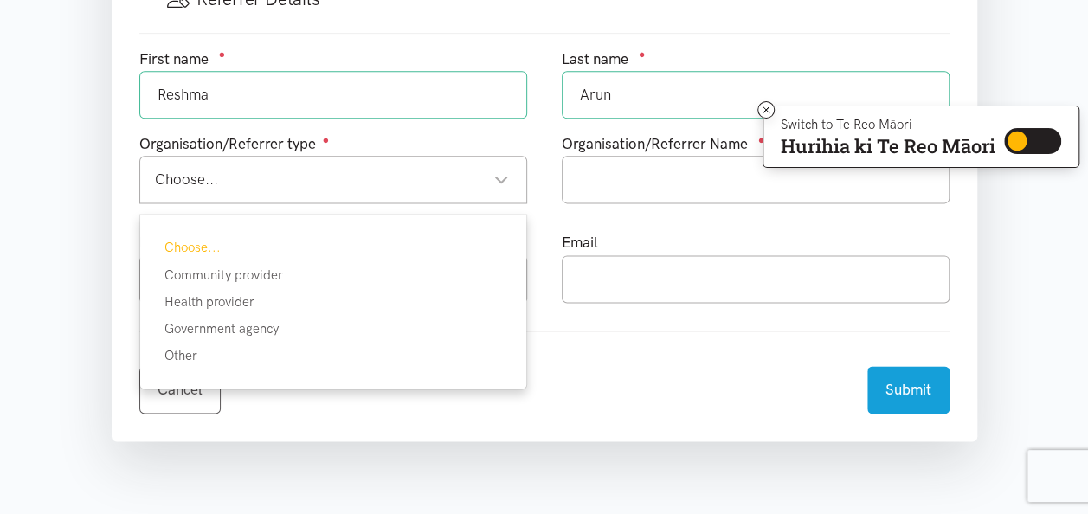
scroll to position [1039, 0]
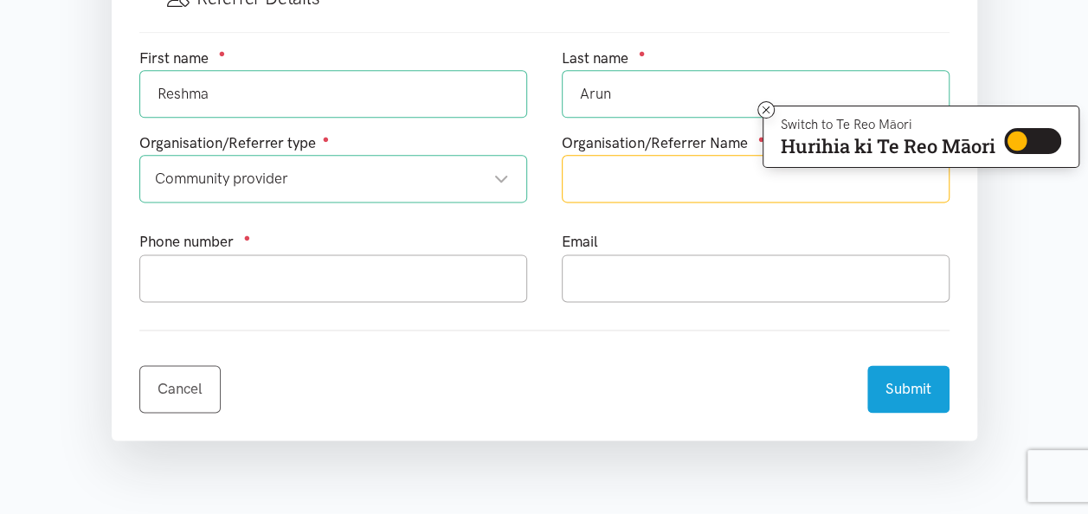
click at [613, 173] on input "text" at bounding box center [756, 179] width 388 height 48
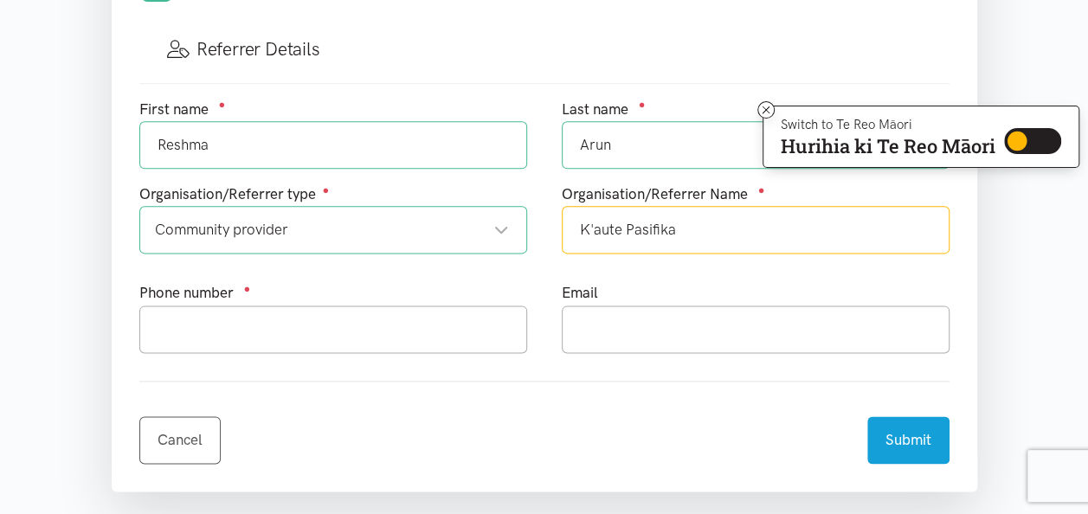
scroll to position [952, 0]
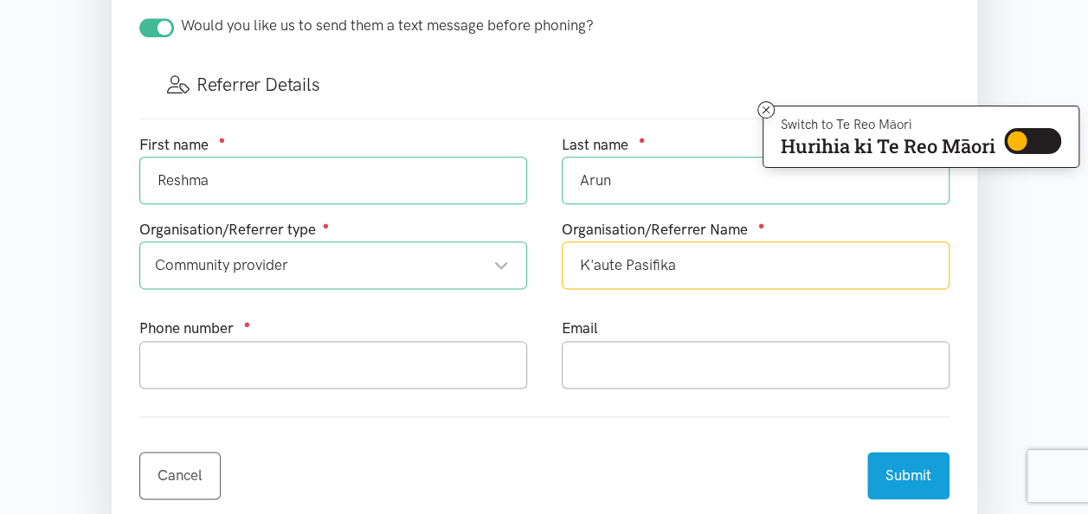
type input "K'aute Pasifika"
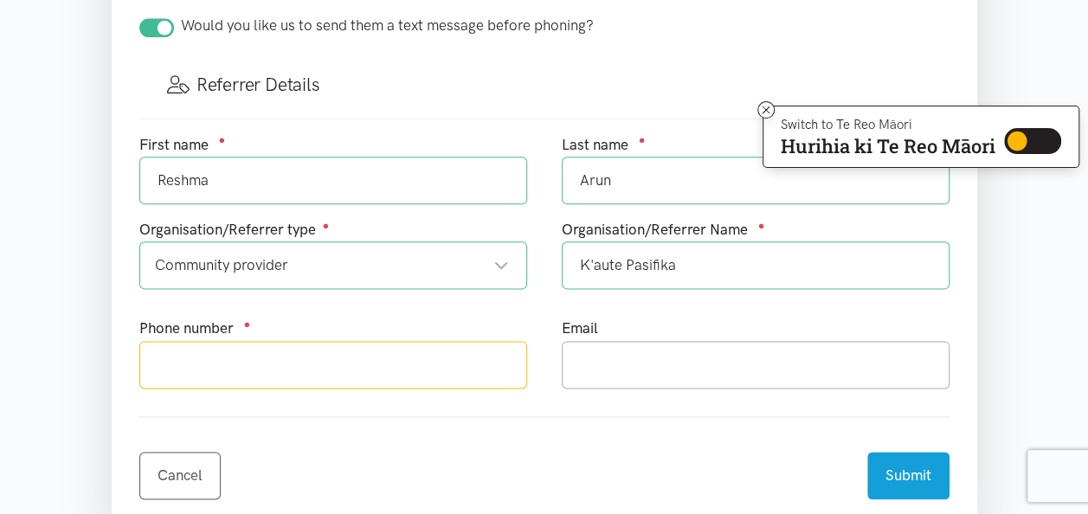
click at [299, 353] on input "text" at bounding box center [333, 365] width 388 height 48
type input "0224513744"
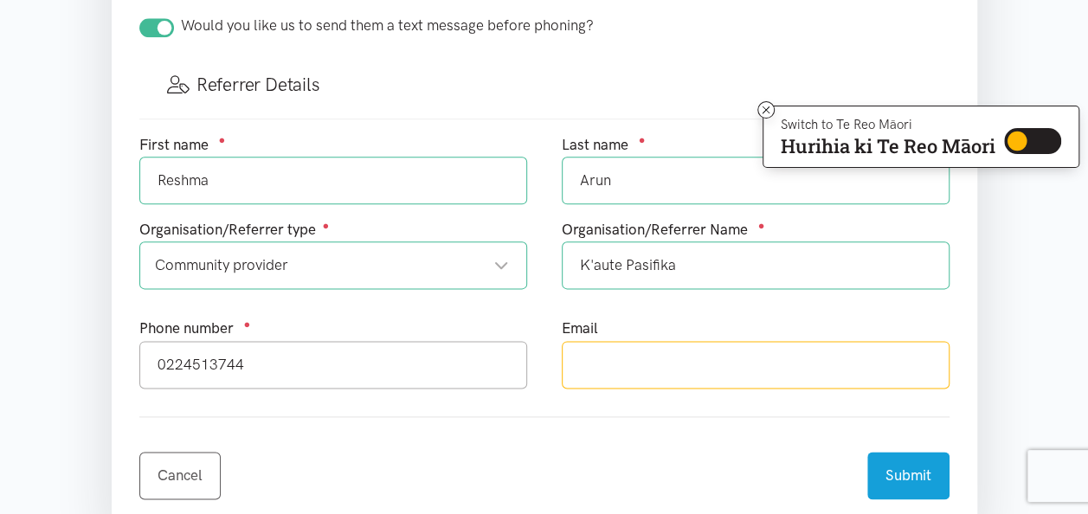
click at [668, 351] on input "text" at bounding box center [756, 365] width 388 height 48
type input "reshma.arun@kautepasifika.co.nz"
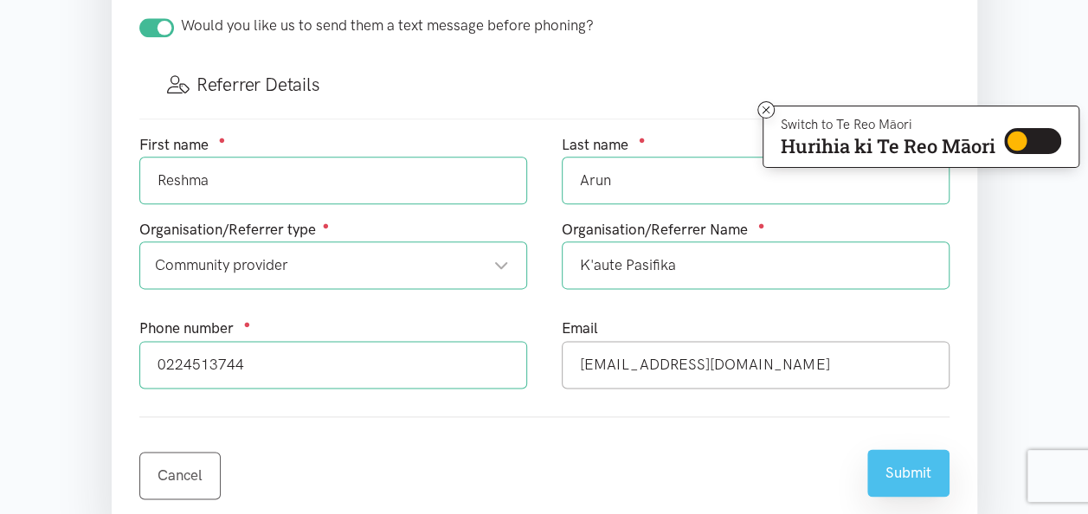
click at [905, 461] on button "Submit" at bounding box center [908, 473] width 82 height 48
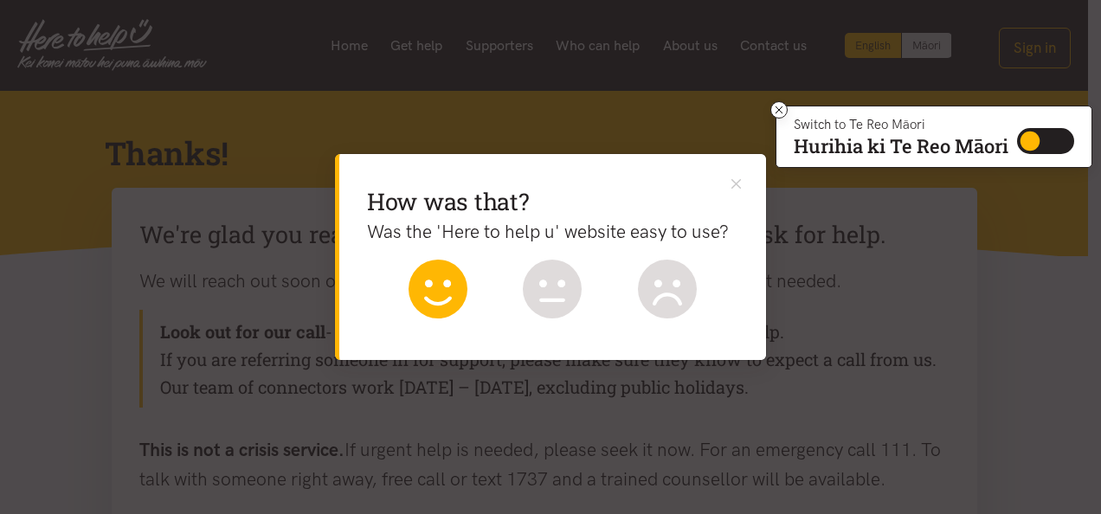
click at [441, 285] on icon at bounding box center [438, 289] width 59 height 59
